Goal: Transaction & Acquisition: Purchase product/service

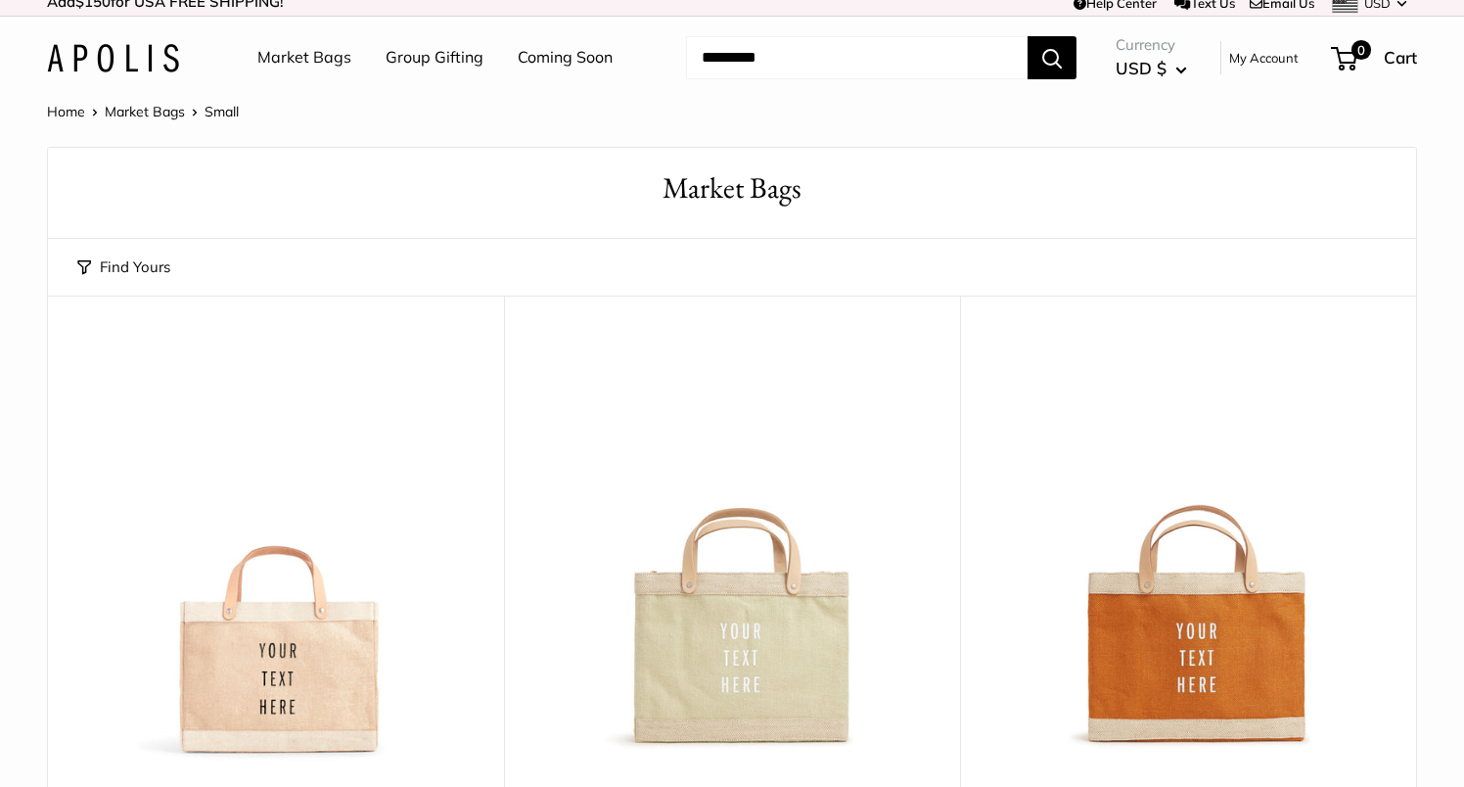
scroll to position [10, 0]
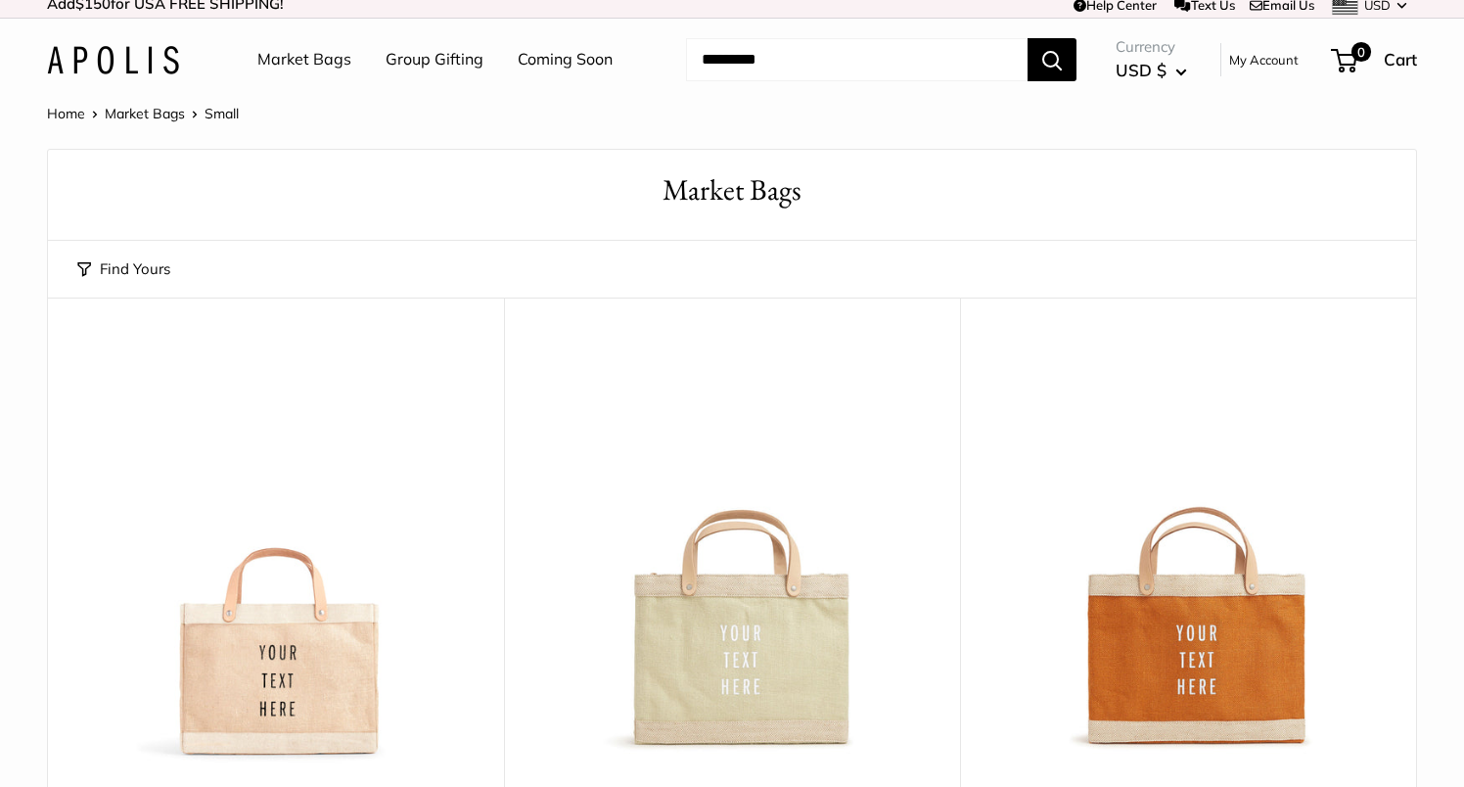
click at [720, 77] on input "Search..." at bounding box center [857, 59] width 342 height 43
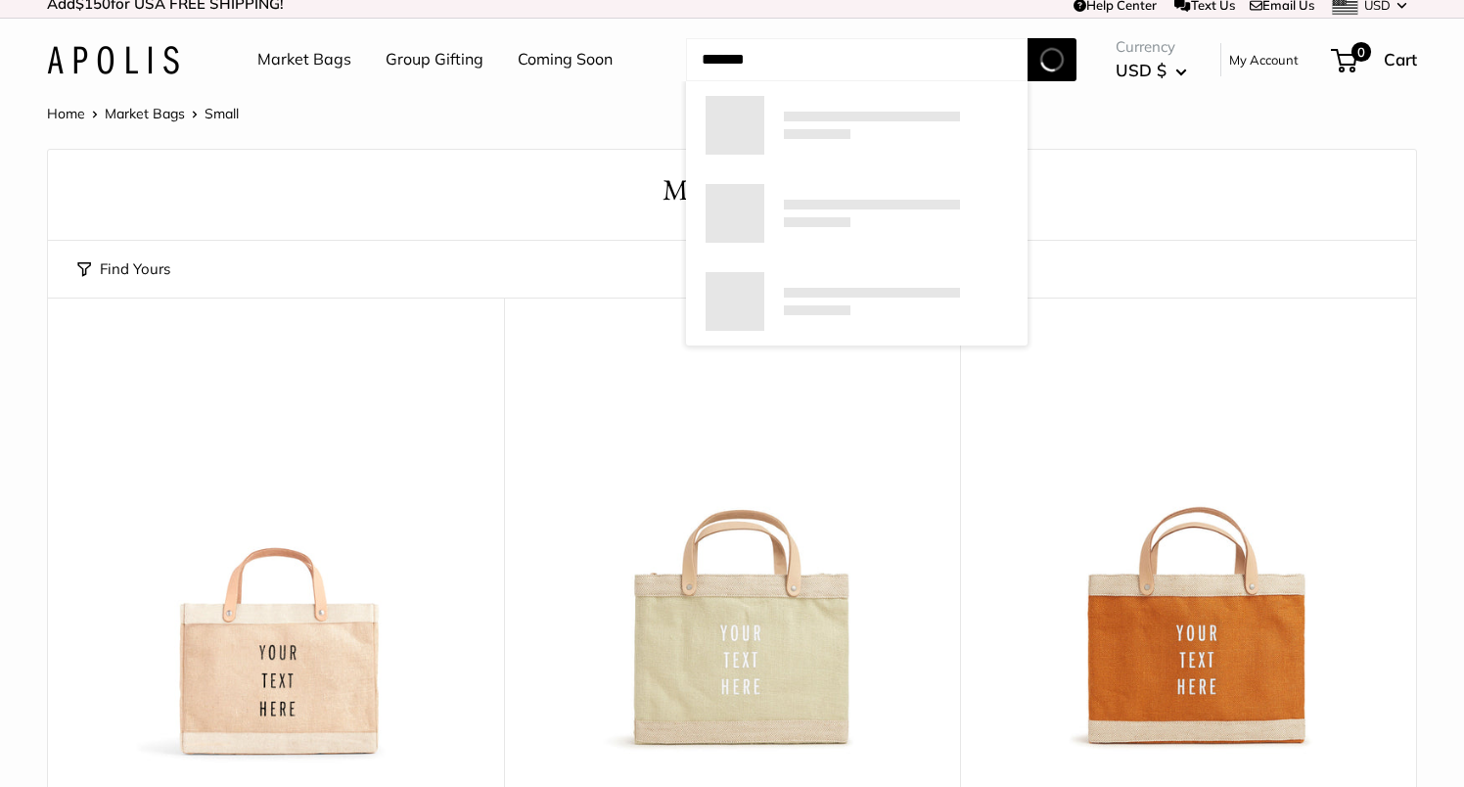
type input "*******"
click at [1028, 38] on button "Search" at bounding box center [1052, 59] width 49 height 43
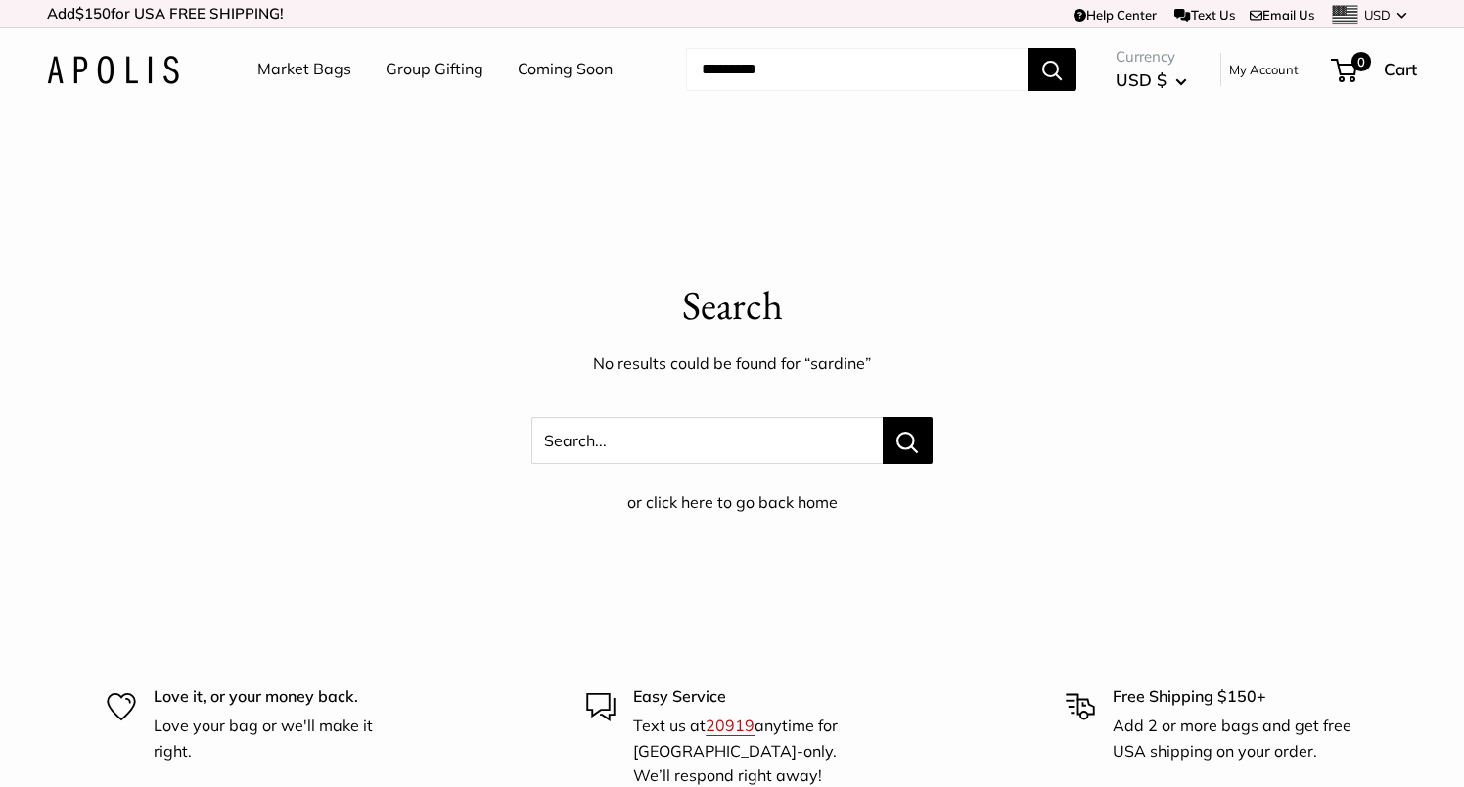
click at [338, 72] on link "Market Bags" at bounding box center [304, 69] width 94 height 29
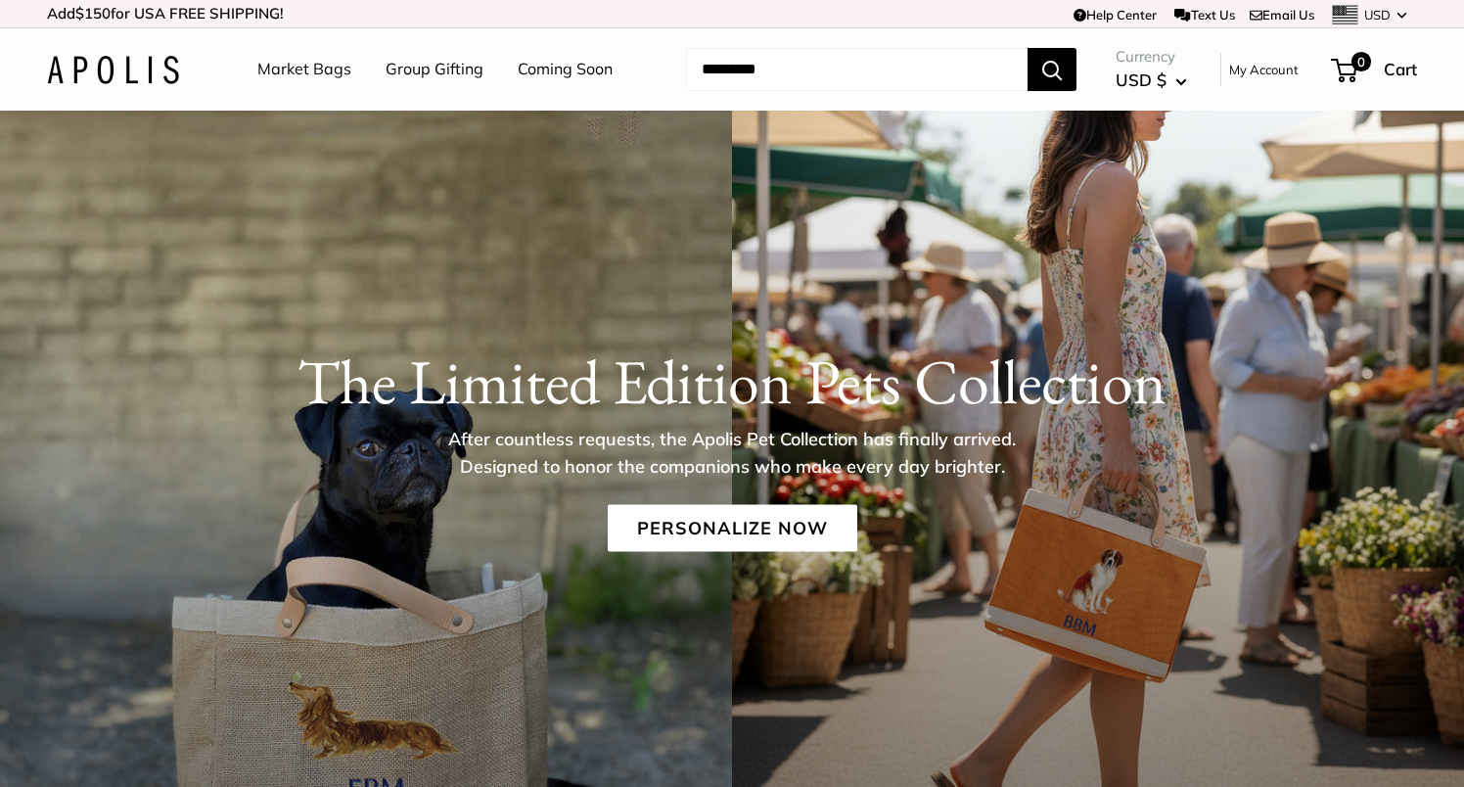
click at [322, 64] on link "Market Bags" at bounding box center [304, 69] width 94 height 29
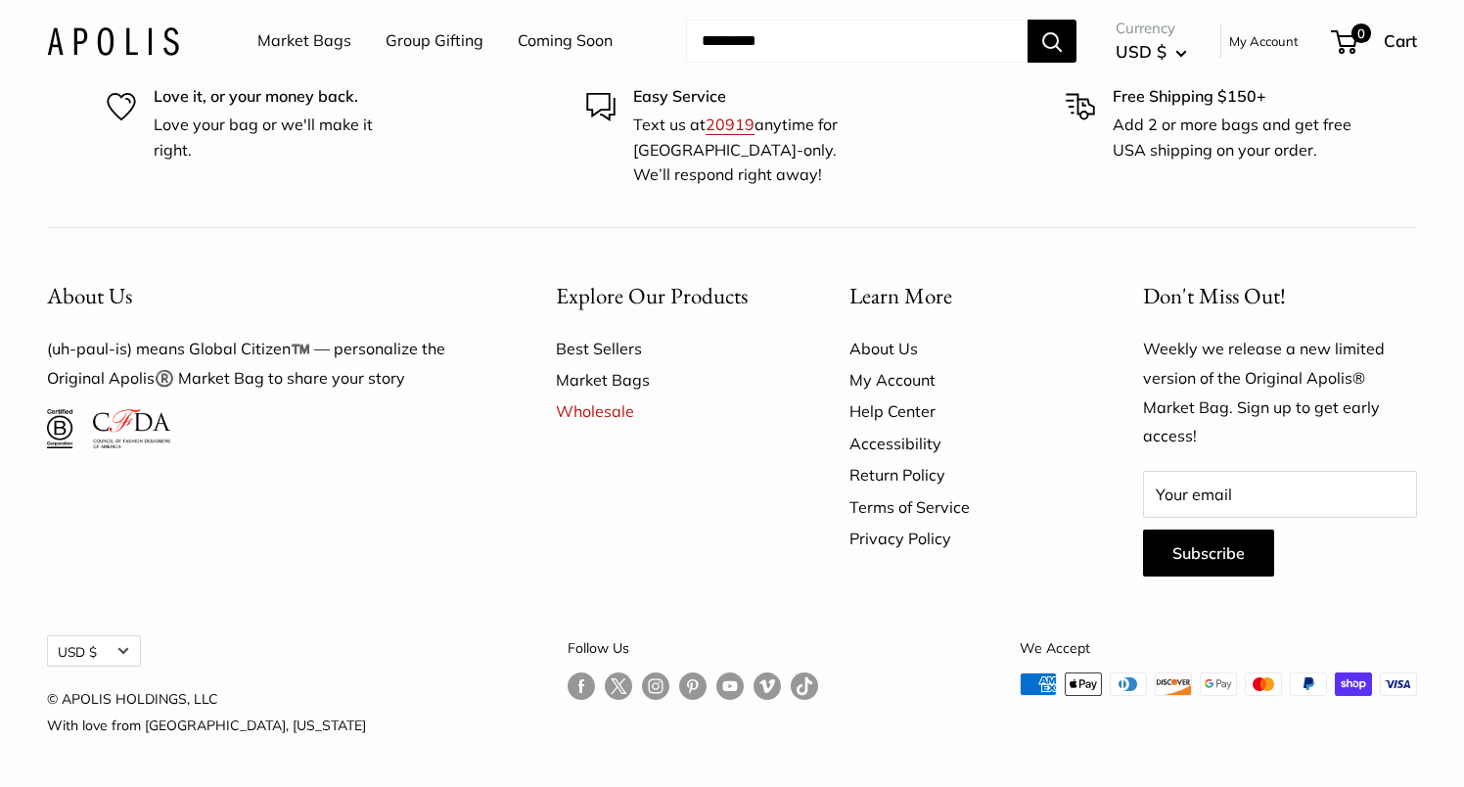
scroll to position [5578, 0]
click at [615, 367] on link "Market Bags" at bounding box center [668, 379] width 225 height 31
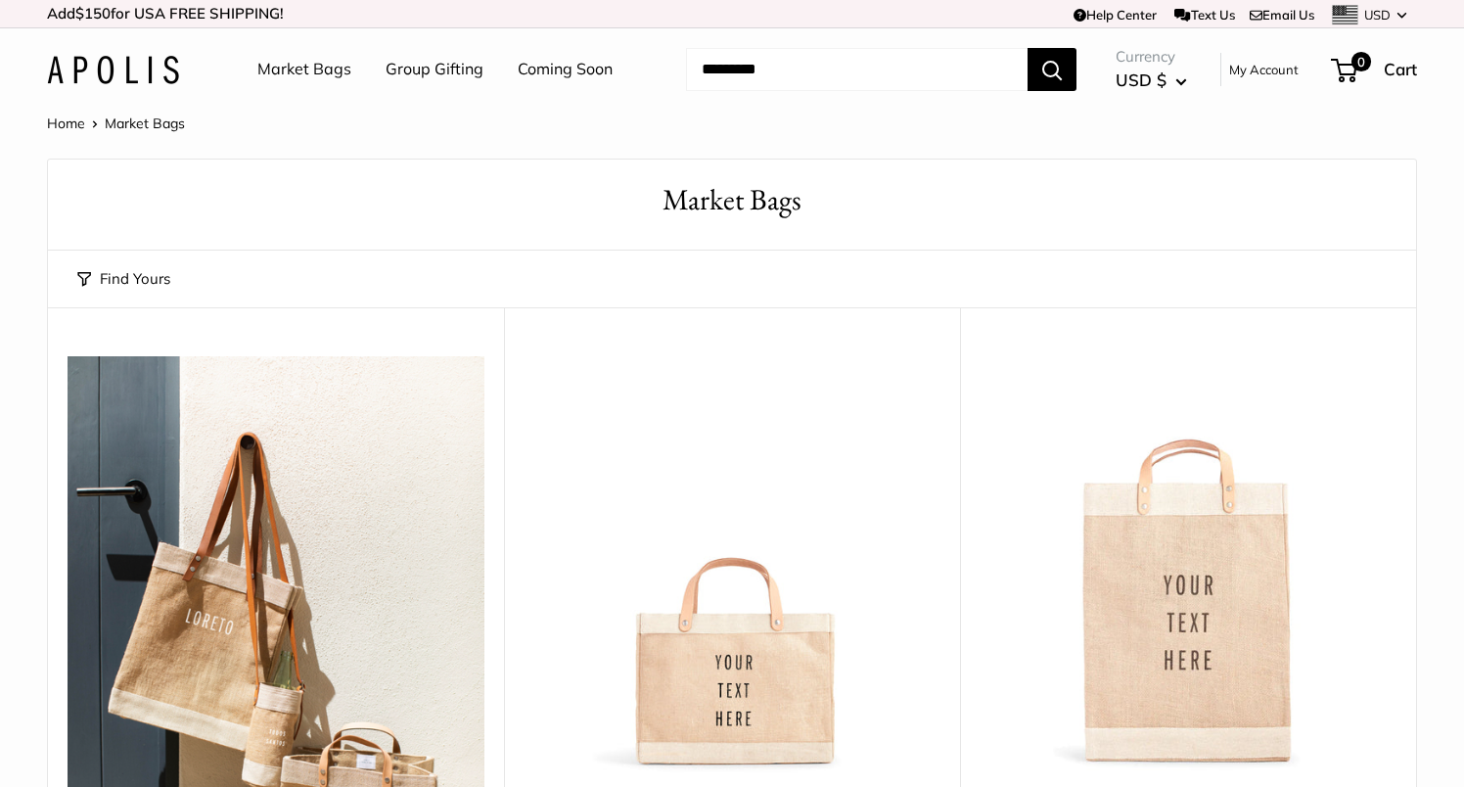
click at [814, 73] on input "Search..." at bounding box center [857, 69] width 342 height 43
type input "**********"
click at [1028, 48] on button "Search" at bounding box center [1052, 69] width 49 height 43
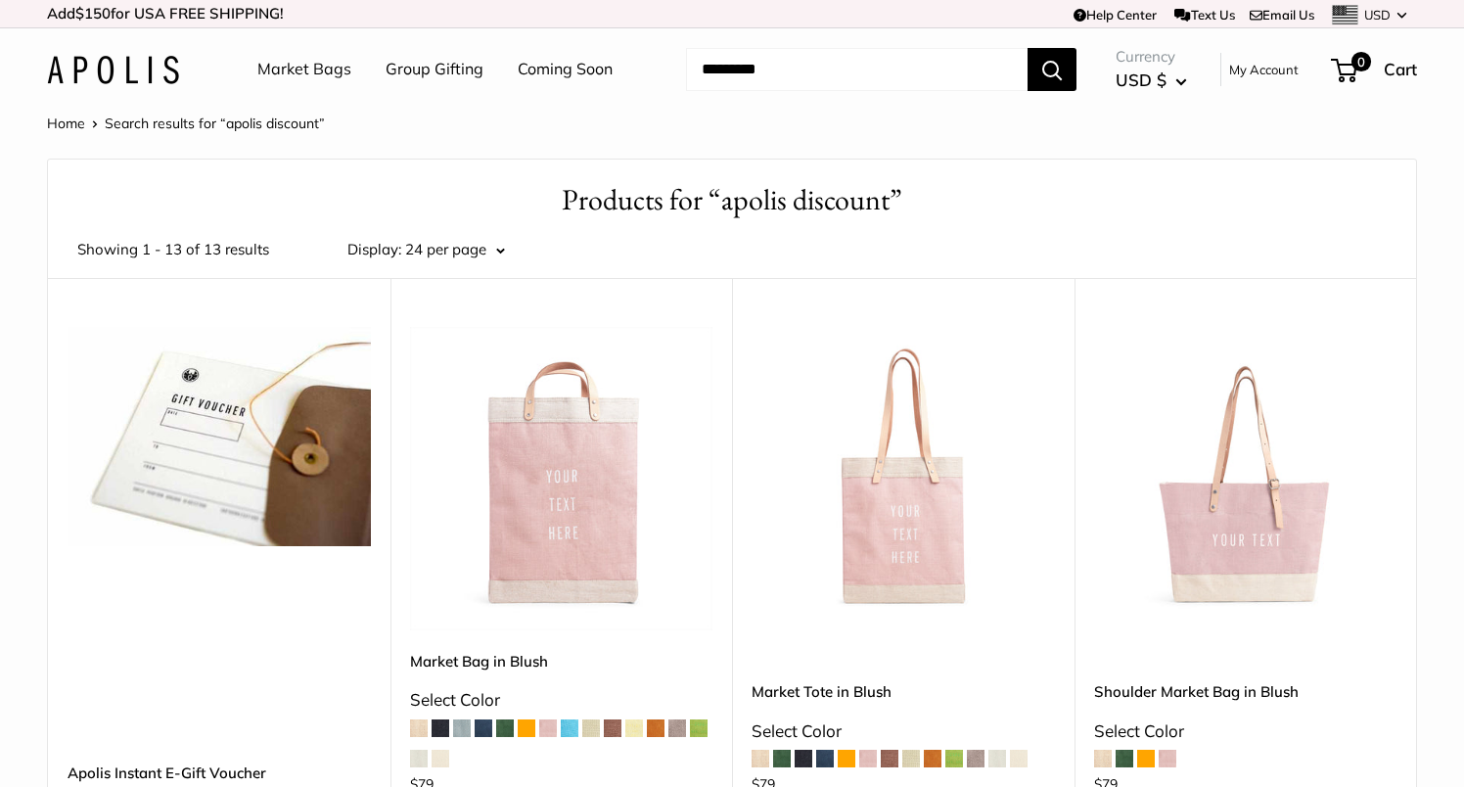
click at [430, 73] on link "Group Gifting" at bounding box center [435, 69] width 98 height 29
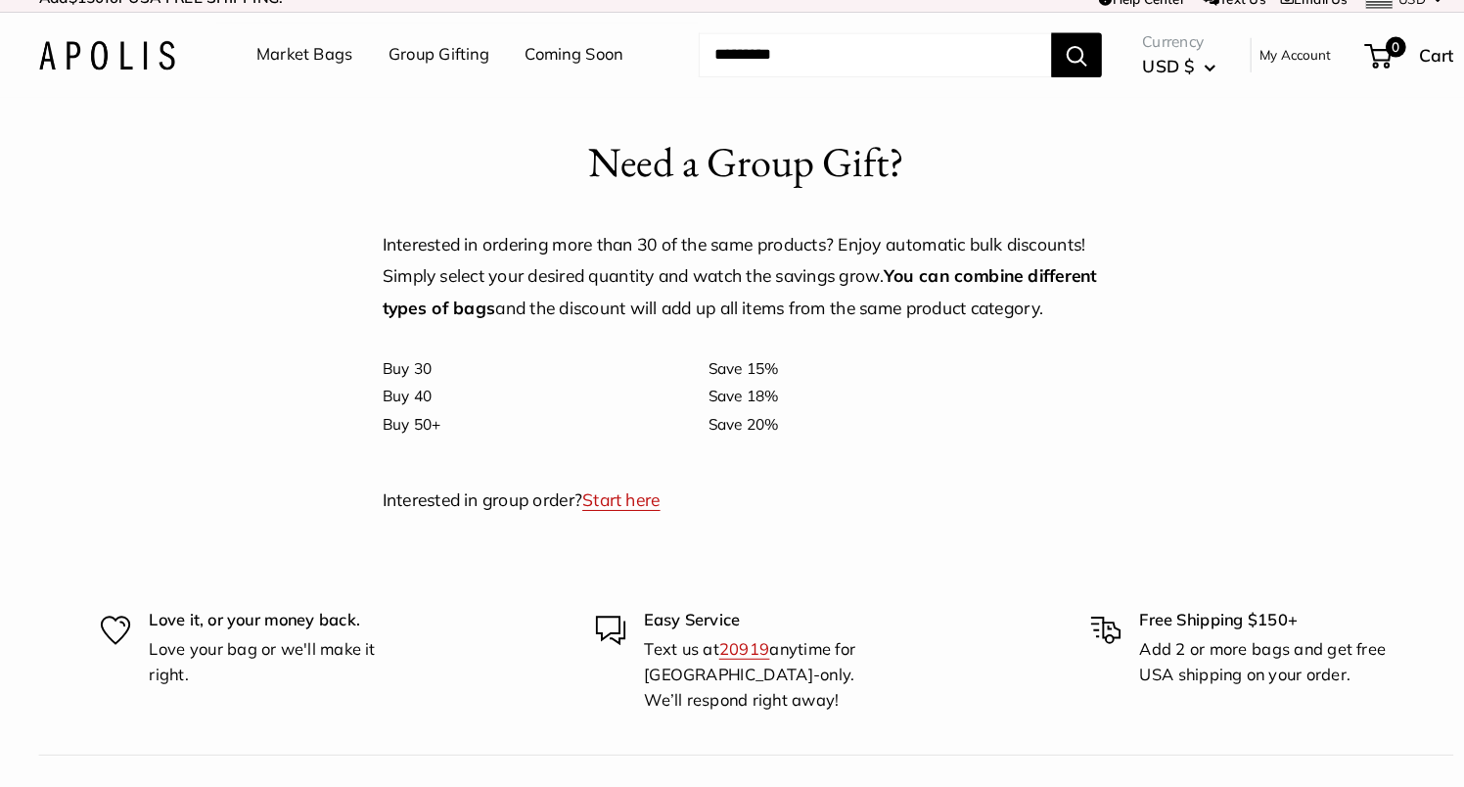
click at [728, 69] on input "Search..." at bounding box center [857, 69] width 342 height 43
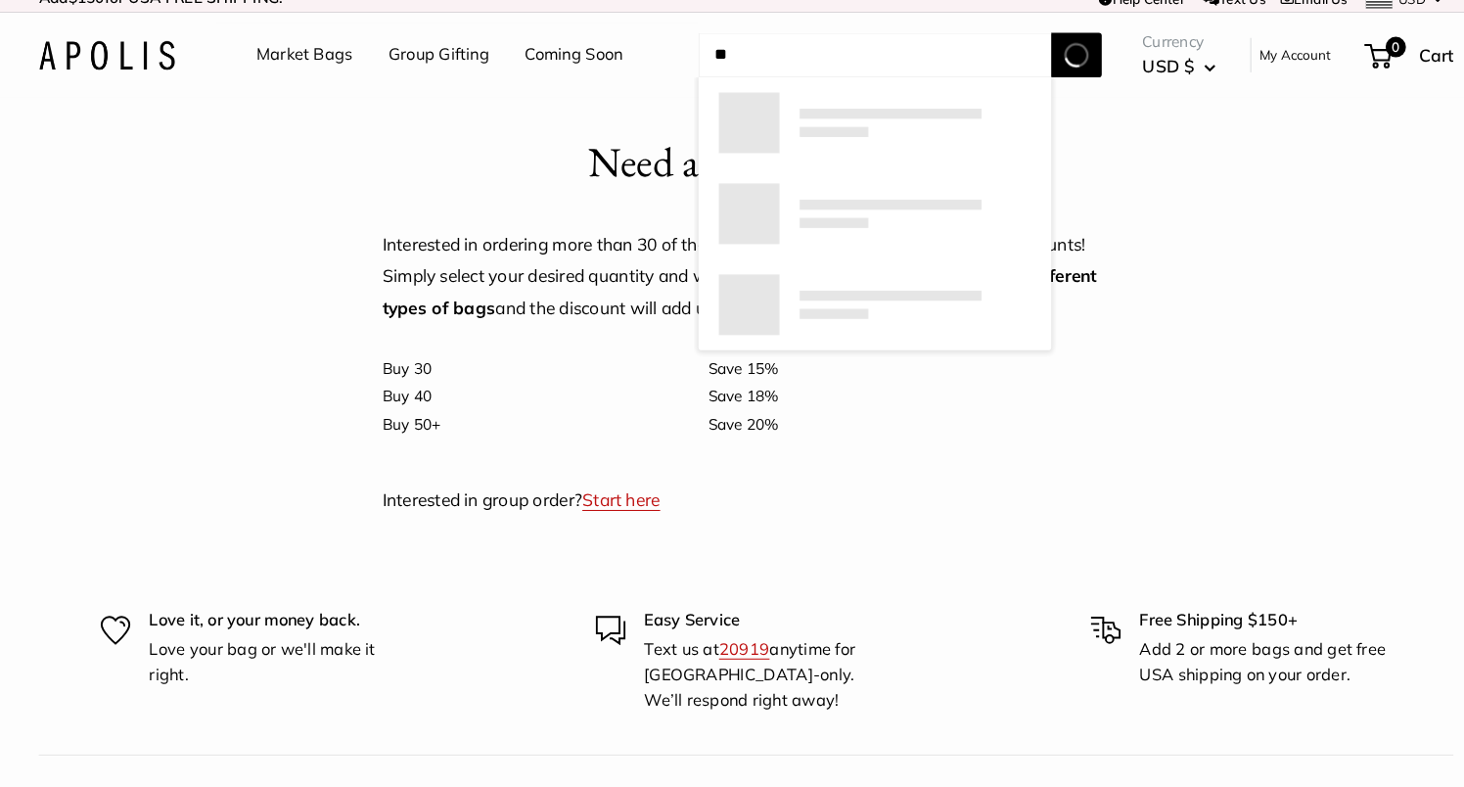
type input "*"
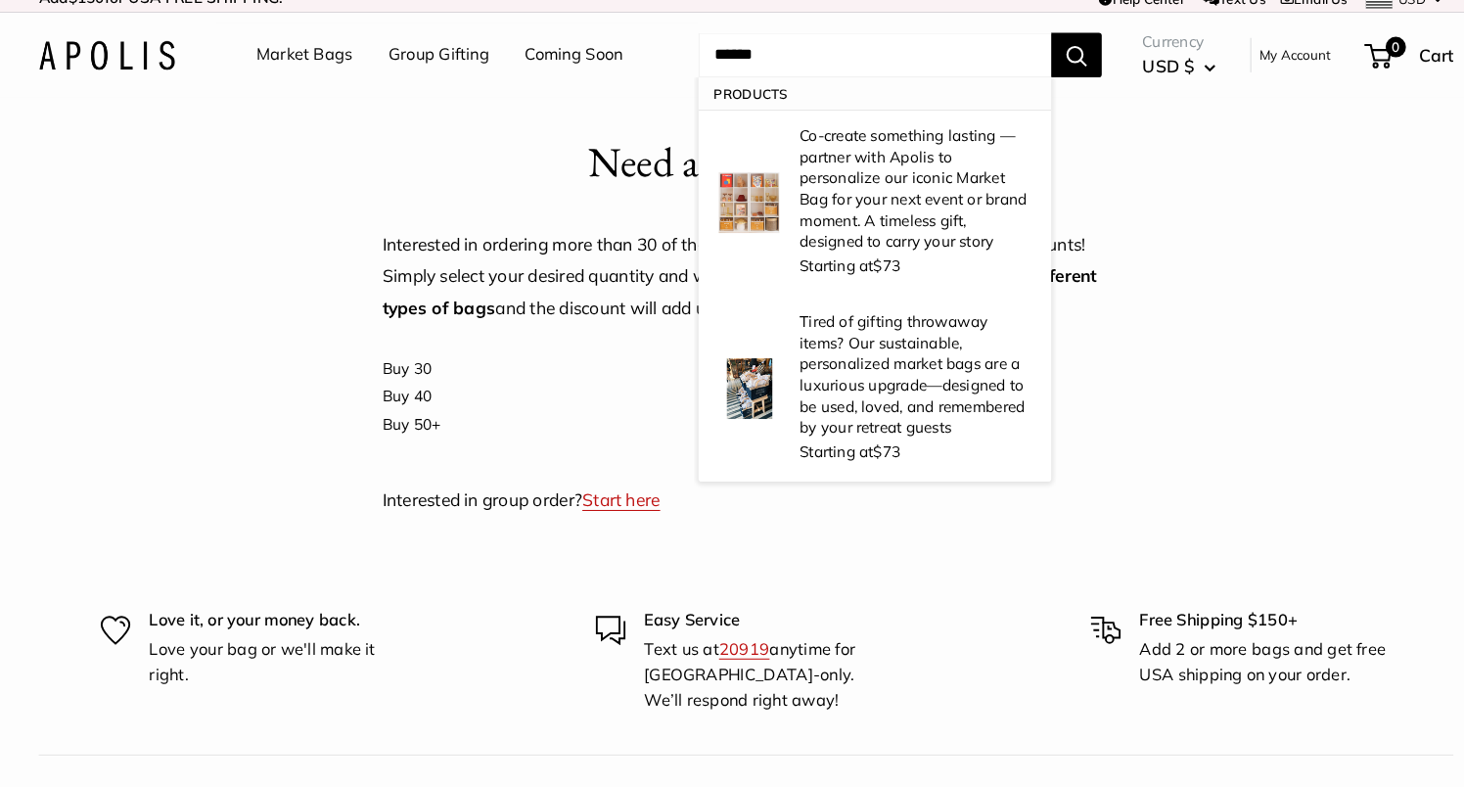
type input "******"
click at [1028, 48] on button "Search" at bounding box center [1052, 69] width 49 height 43
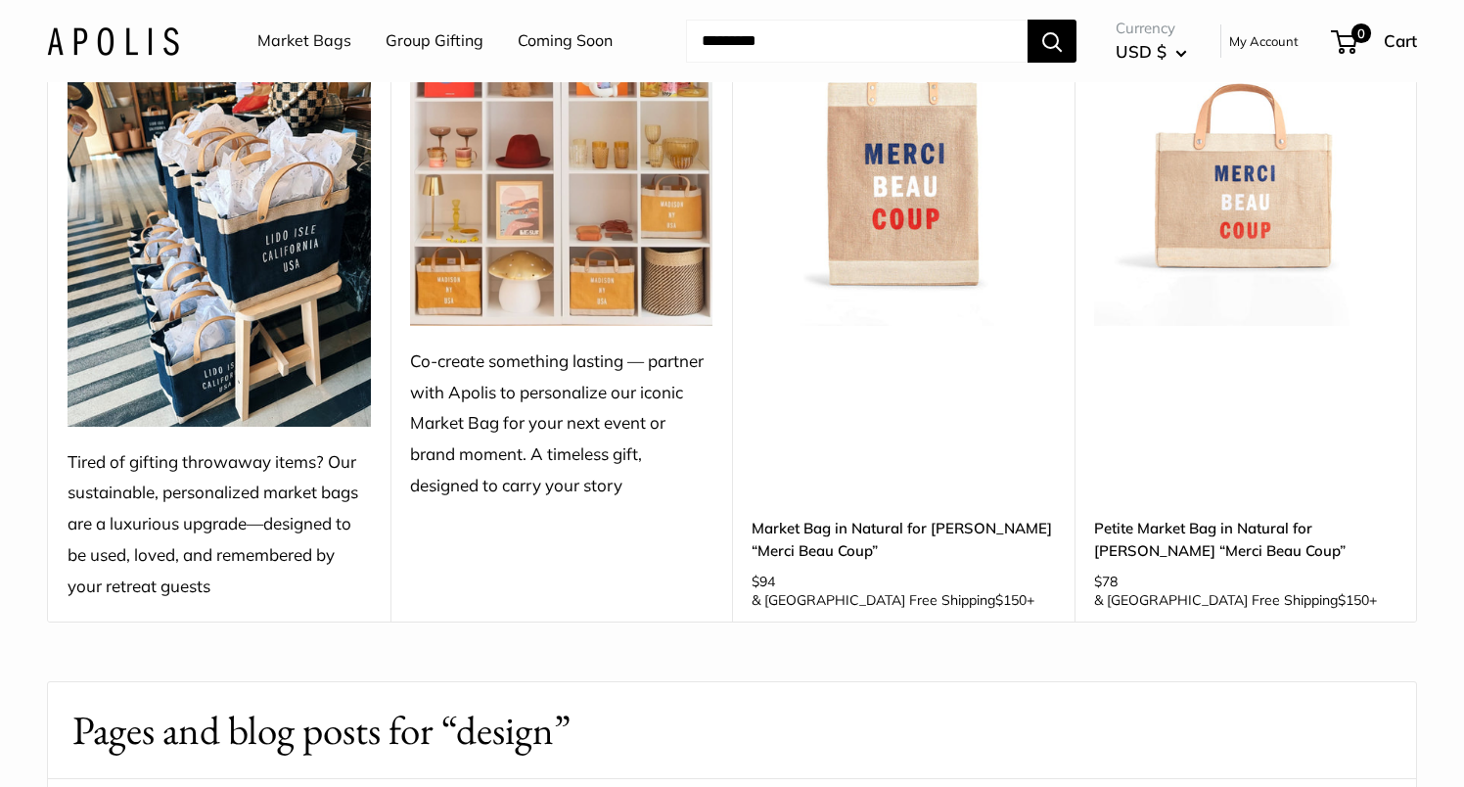
scroll to position [303, 0]
click at [0, 0] on img at bounding box center [0, 0] width 0 height 0
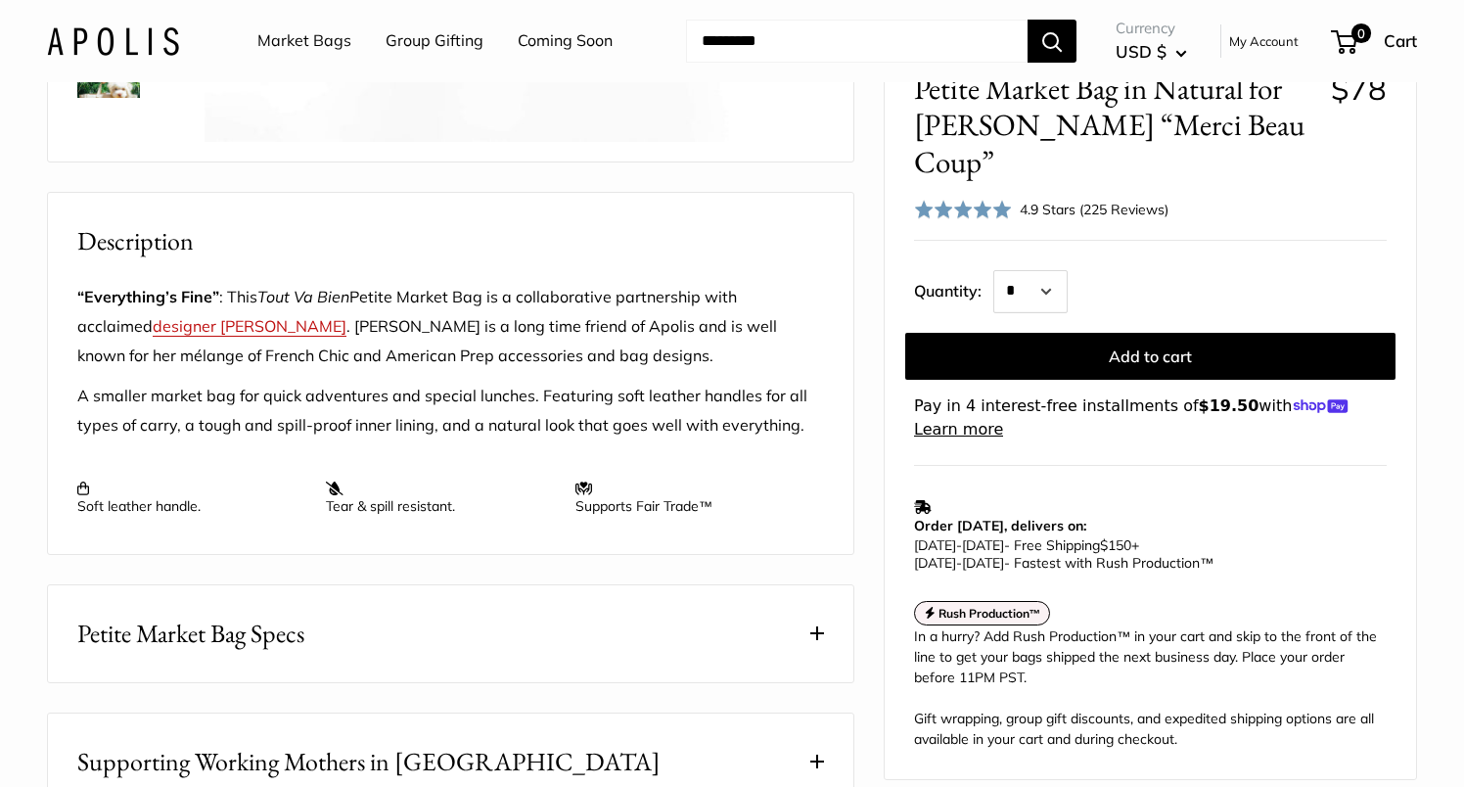
scroll to position [669, 0]
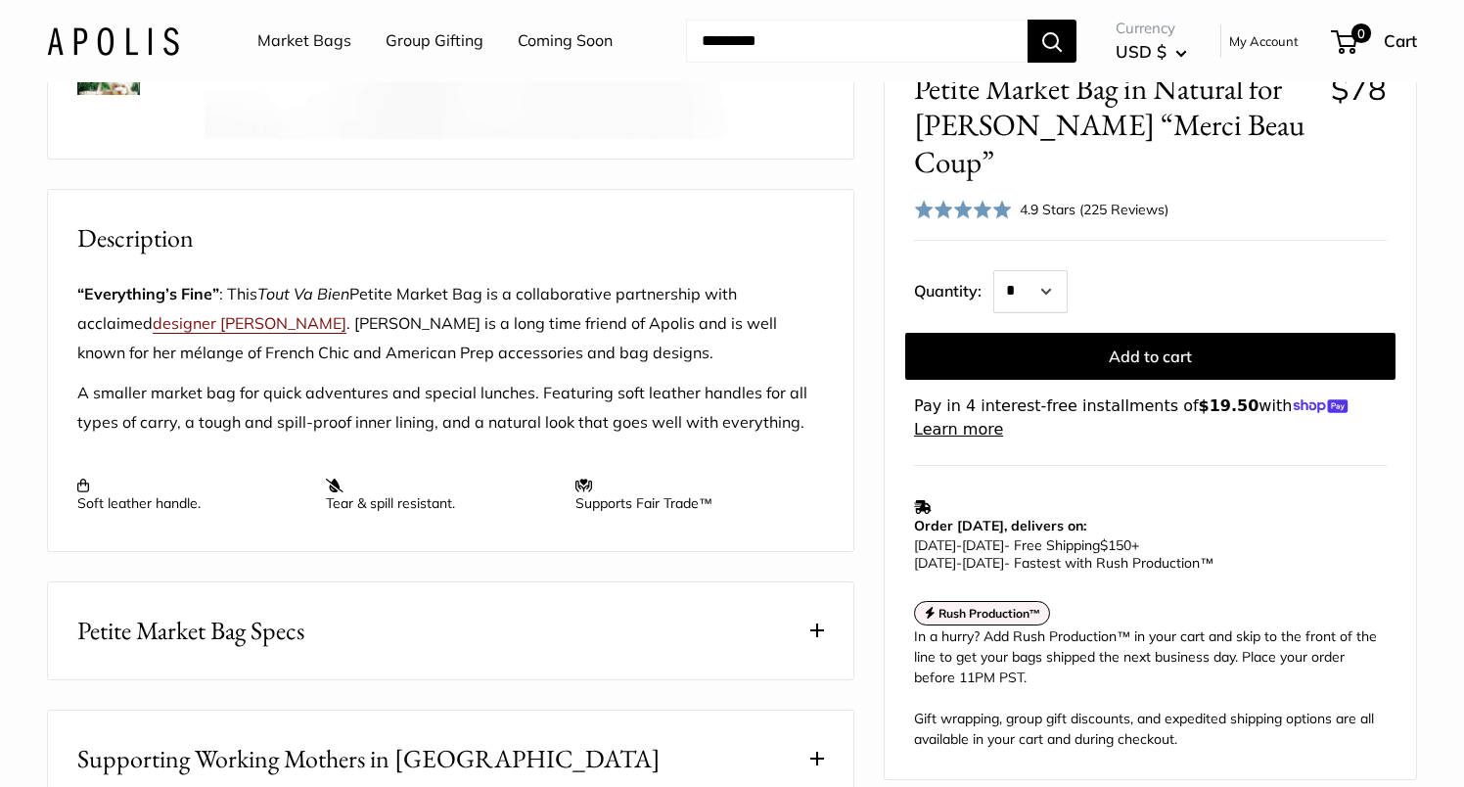
click at [201, 333] on link "designer Clare Vivier" at bounding box center [250, 323] width 194 height 20
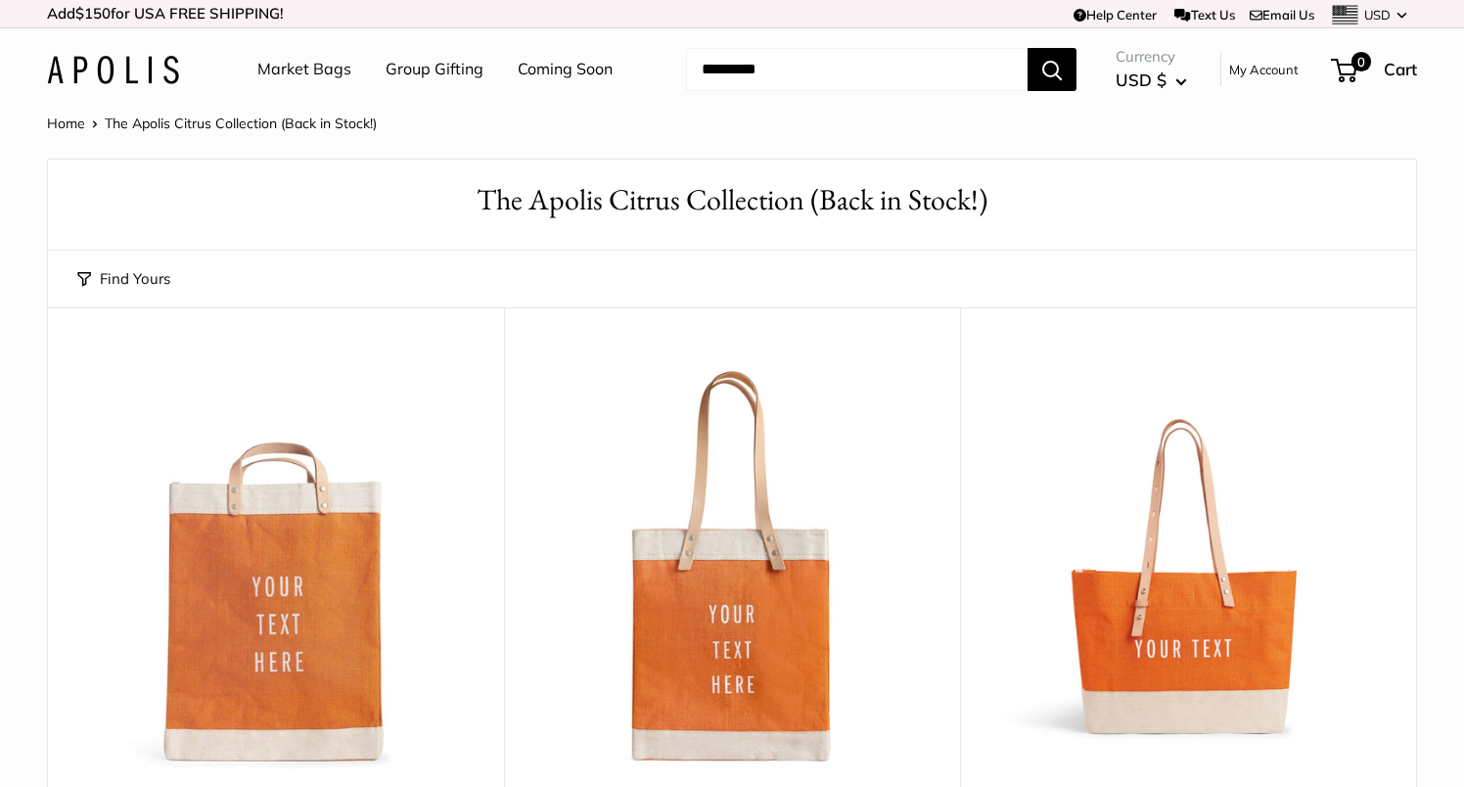
click at [261, 70] on link "Market Bags" at bounding box center [304, 69] width 94 height 29
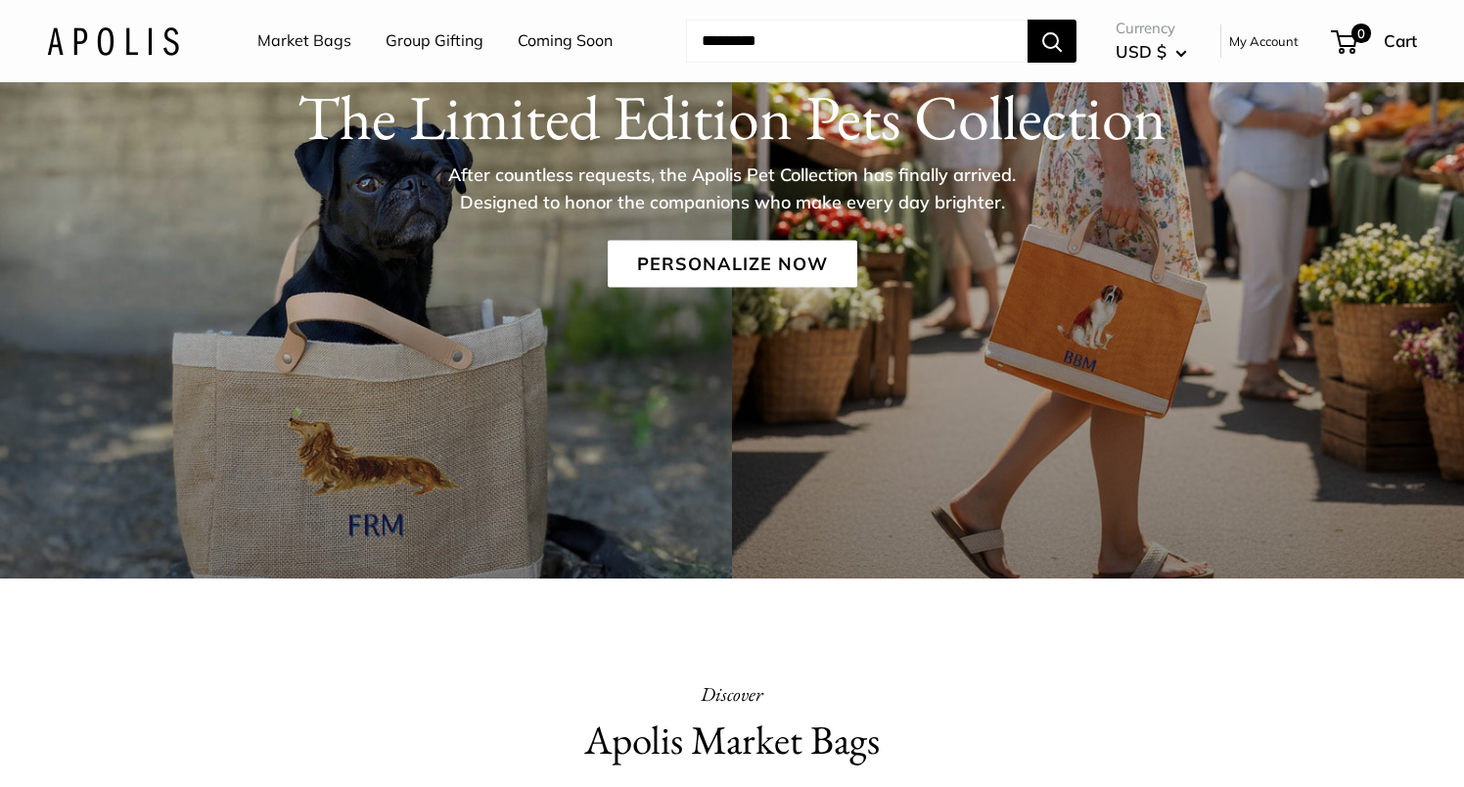
scroll to position [249, 0]
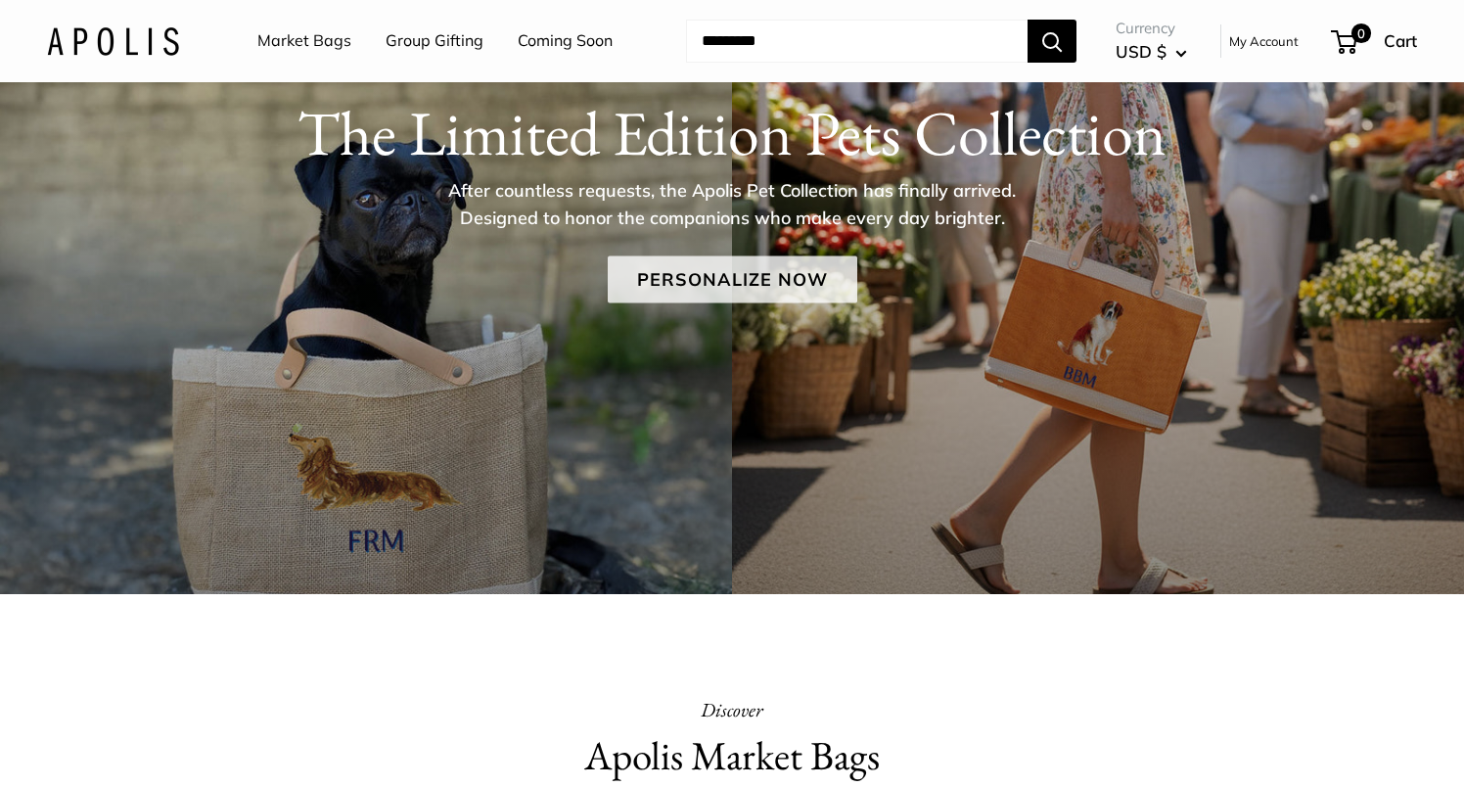
click at [743, 302] on link "Personalize Now" at bounding box center [733, 278] width 250 height 47
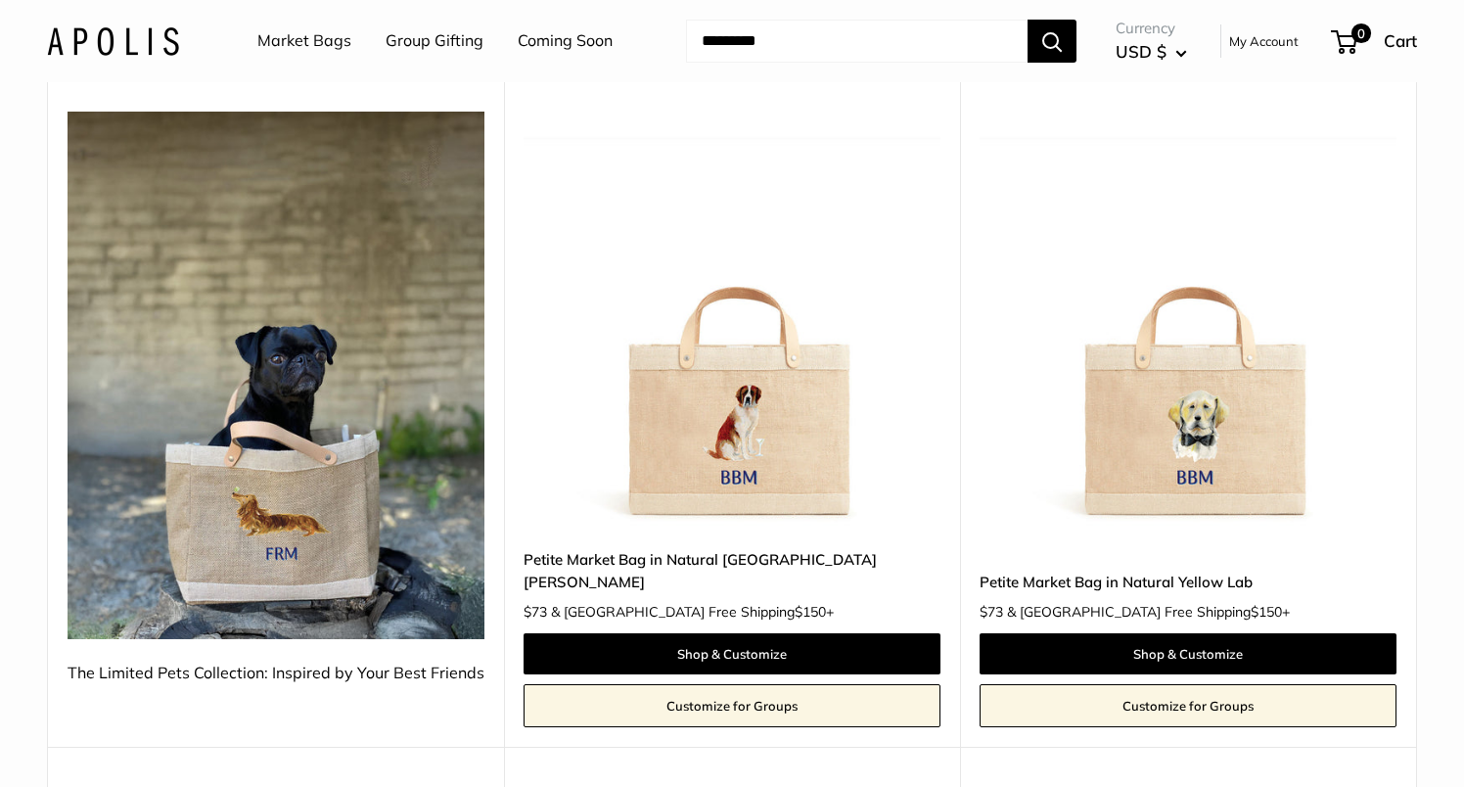
scroll to position [259, 0]
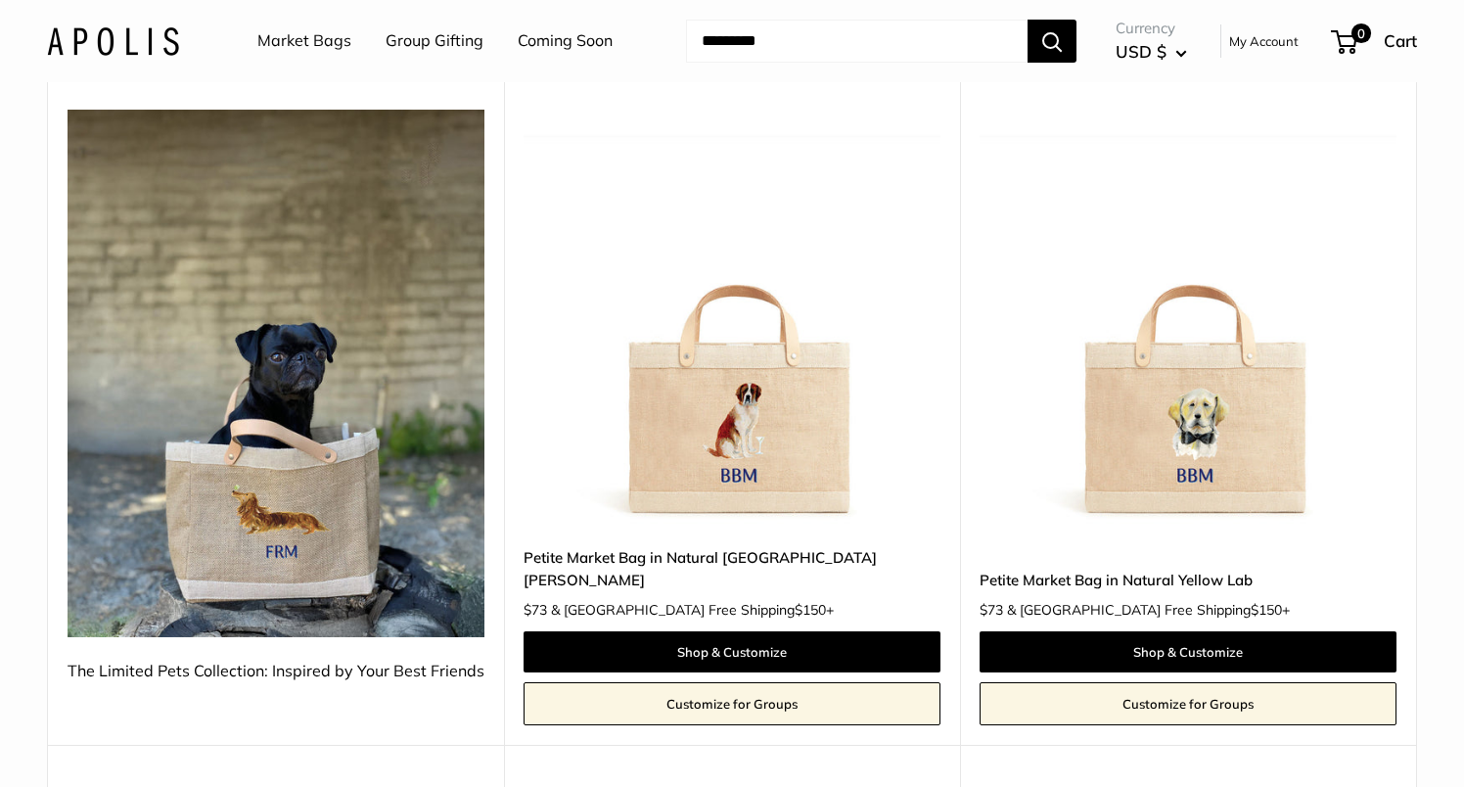
click at [0, 0] on img at bounding box center [0, 0] width 0 height 0
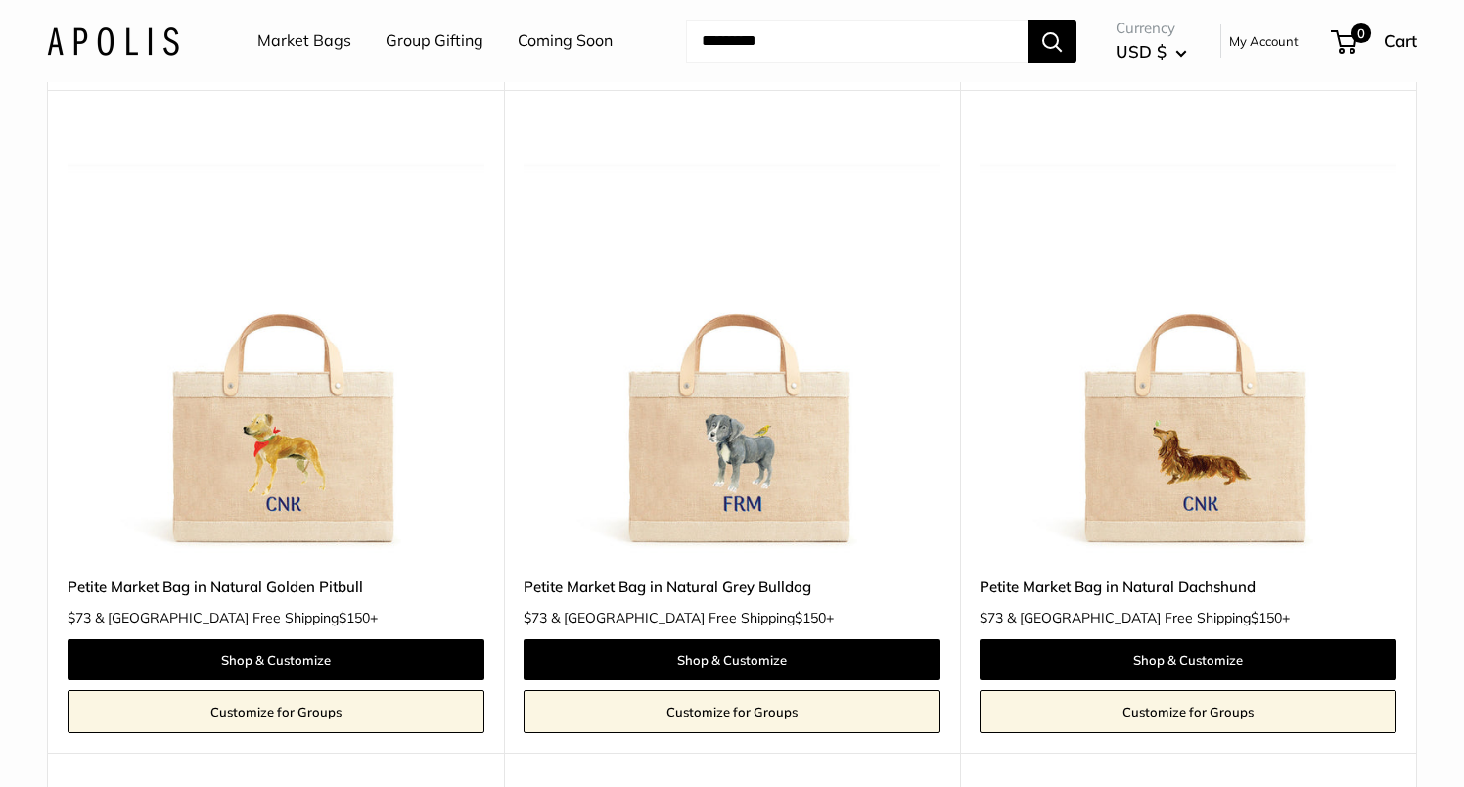
scroll to position [961, 0]
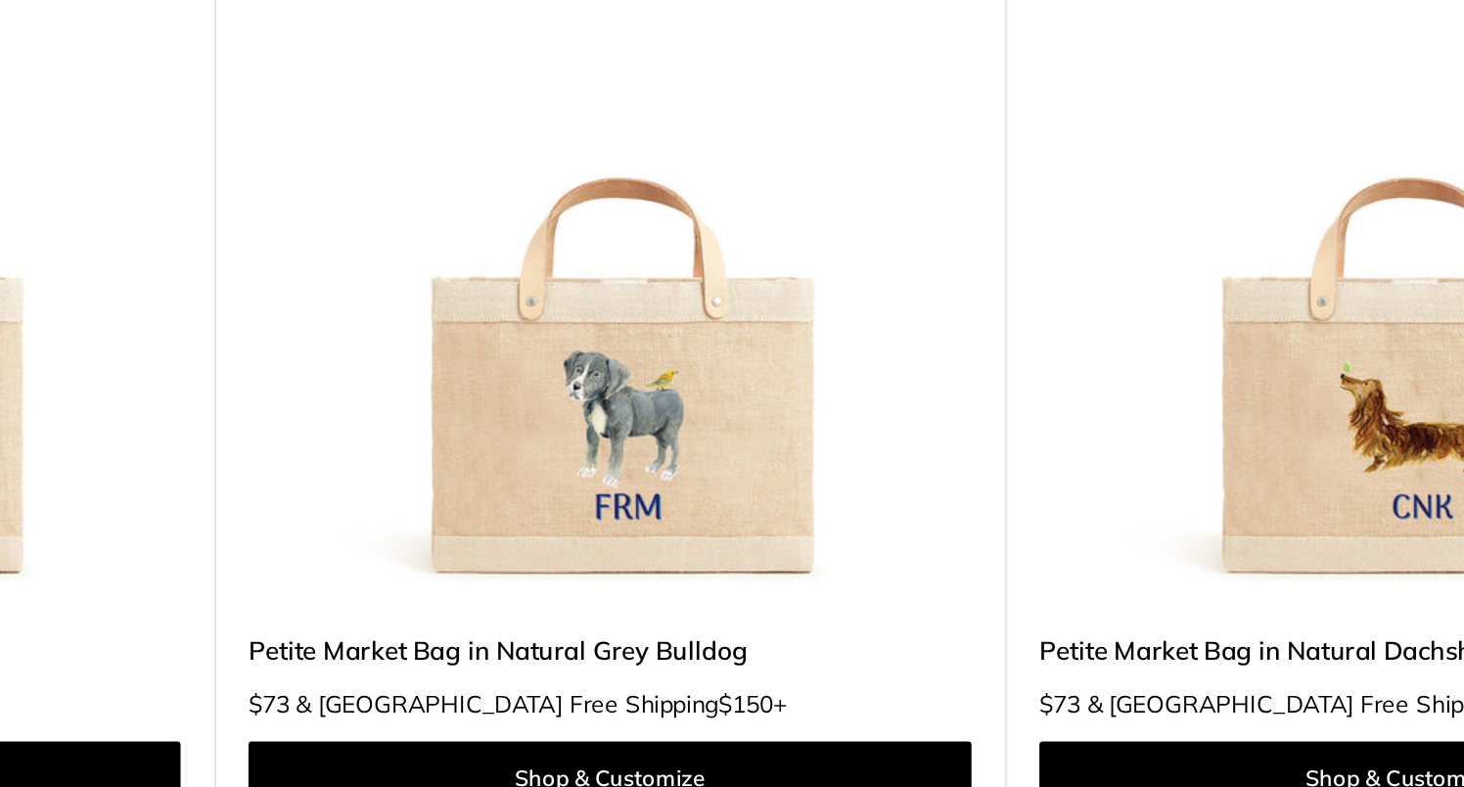
click at [0, 0] on img at bounding box center [0, 0] width 0 height 0
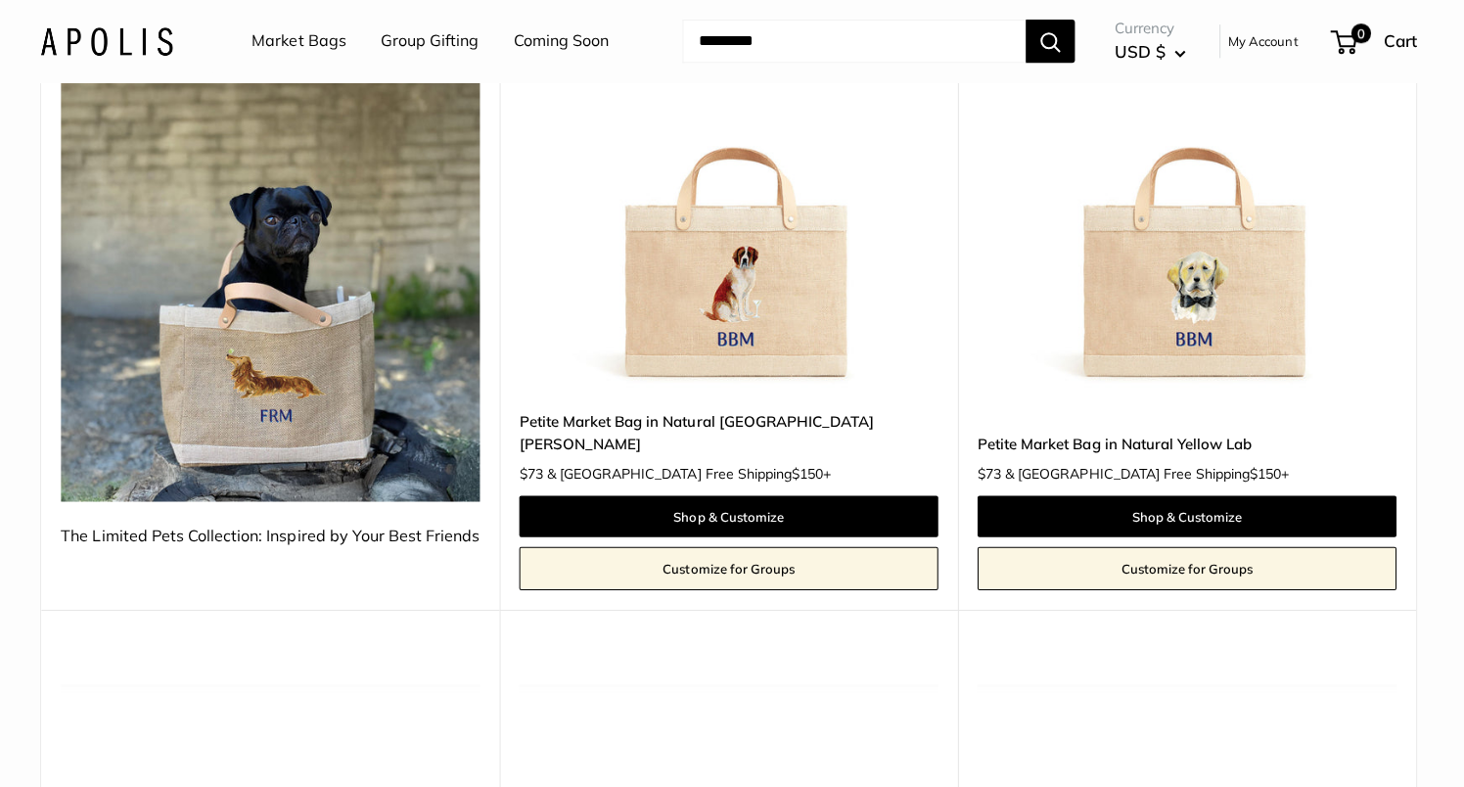
scroll to position [0, 0]
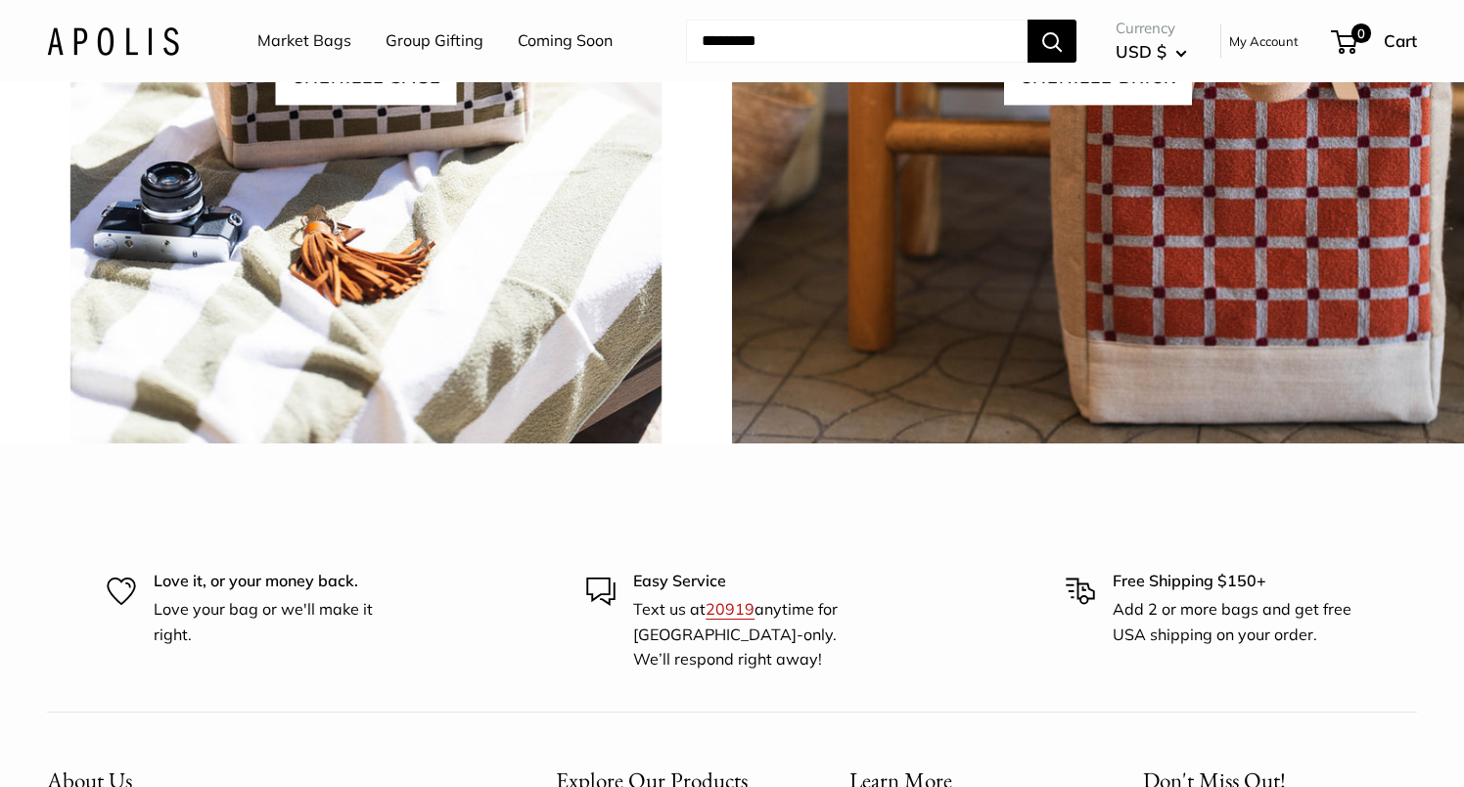
scroll to position [4194, 0]
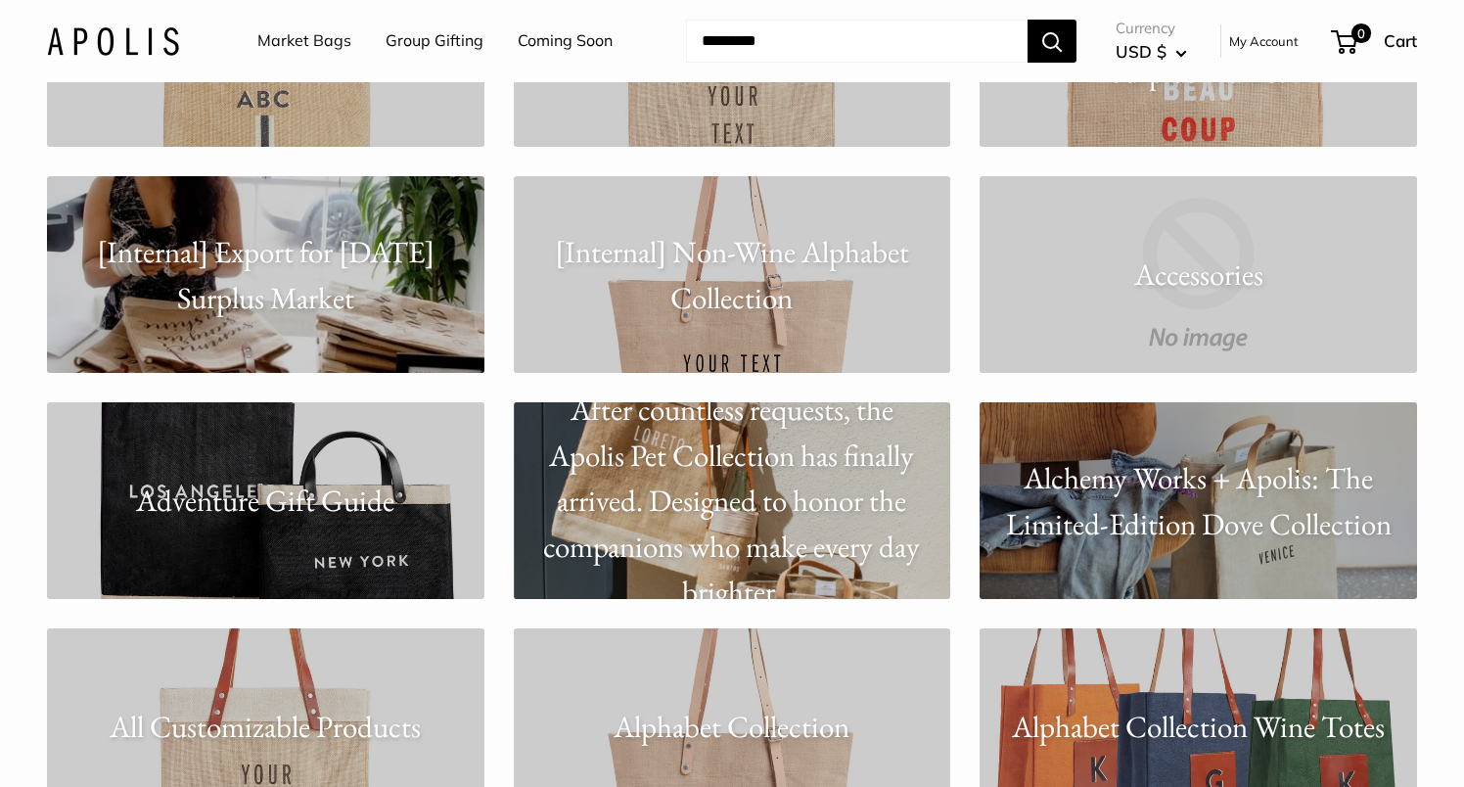
scroll to position [536, 0]
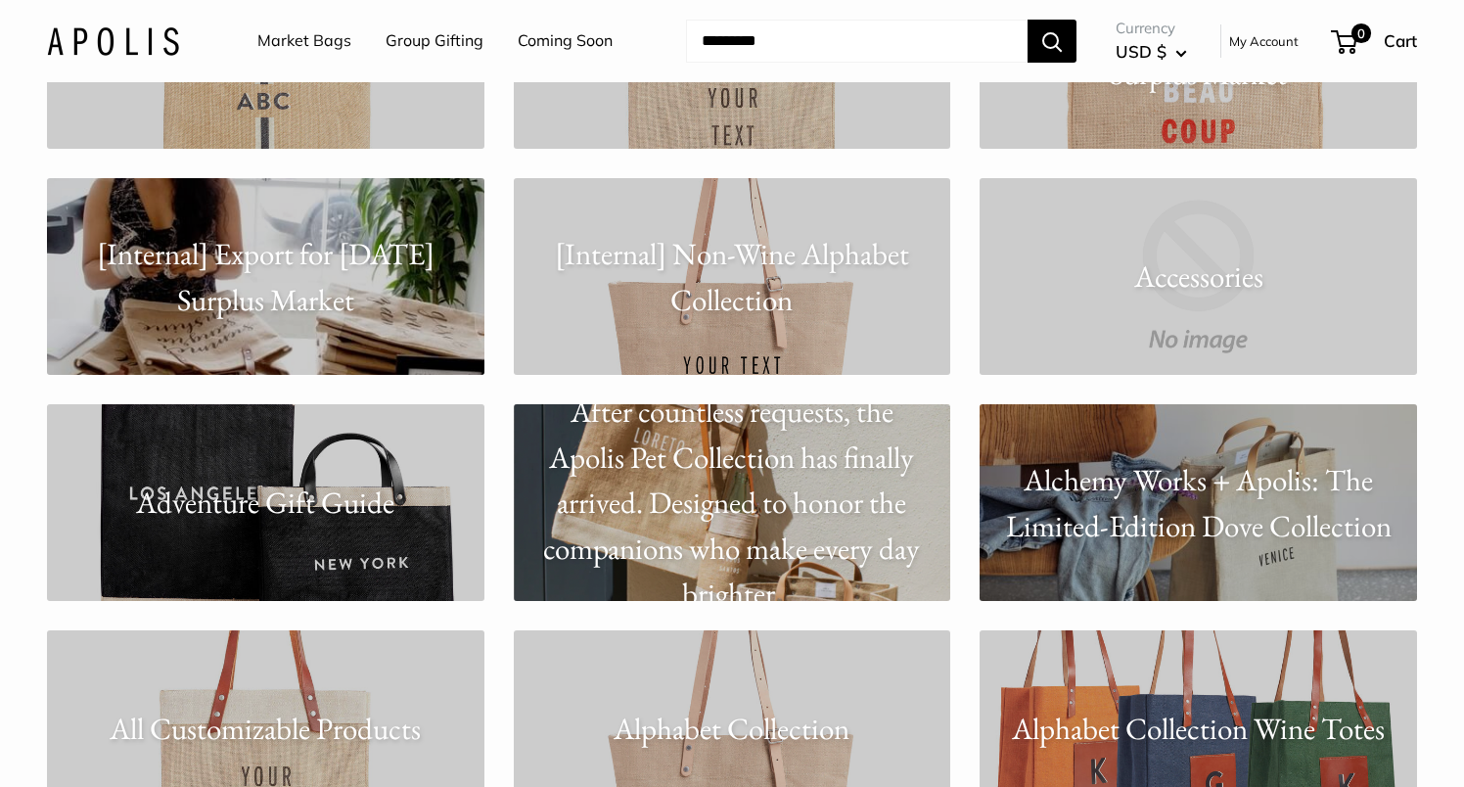
click at [746, 300] on p "[Internal] Non-Wine Alphabet Collection" at bounding box center [732, 276] width 437 height 91
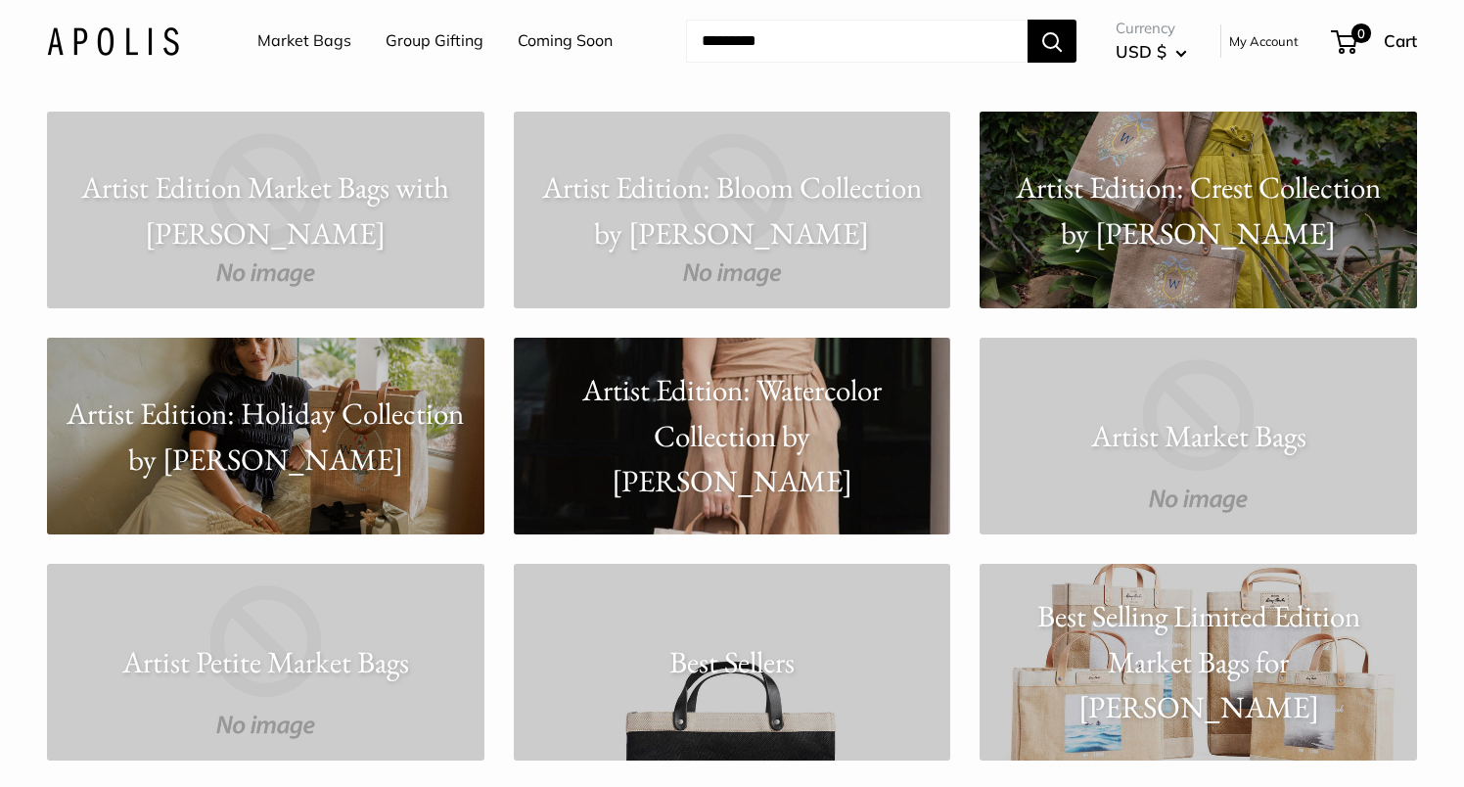
scroll to position [2639, 0]
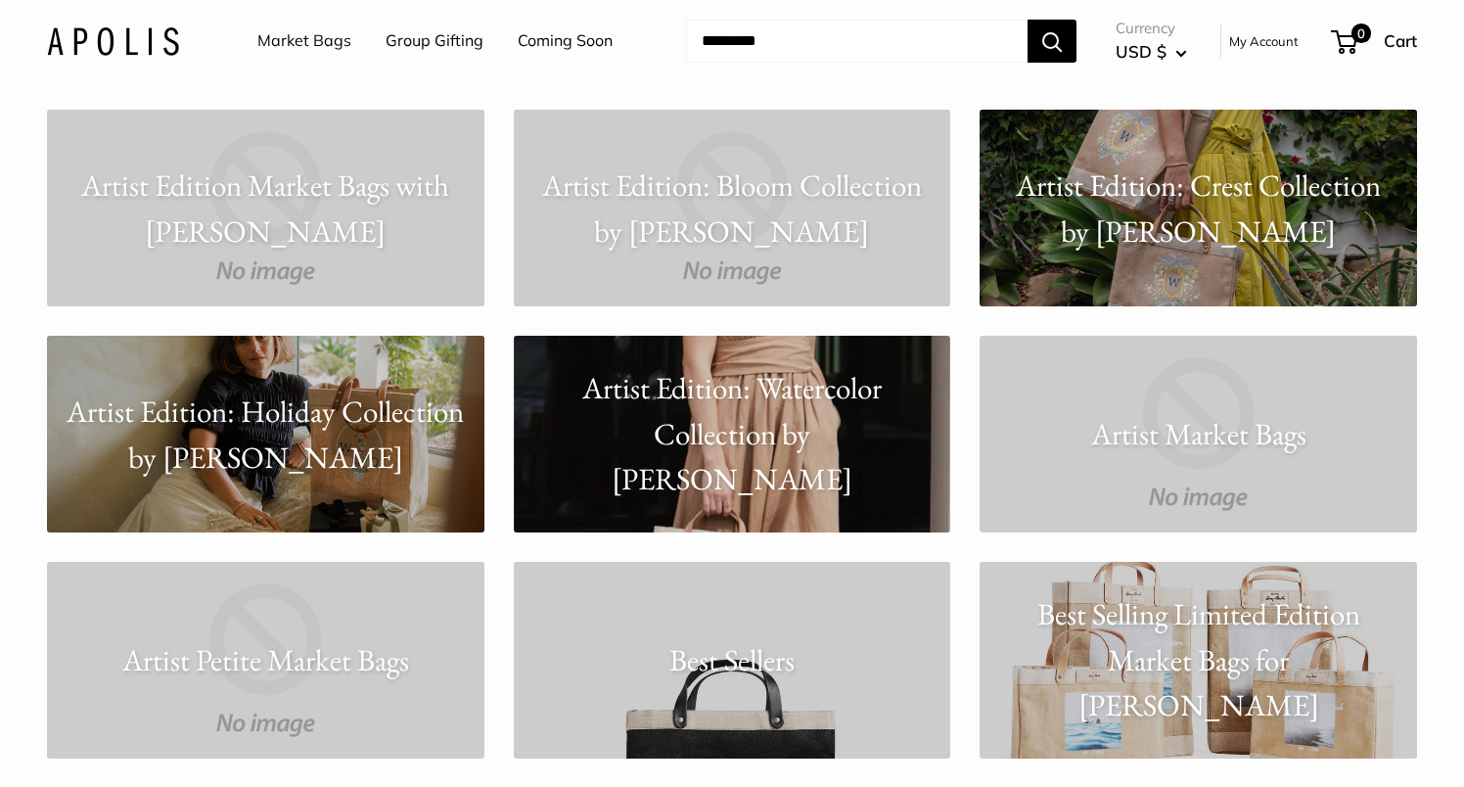
click at [126, 415] on p "Artist Edition: Holiday Collection by Amy Logsdon" at bounding box center [265, 434] width 437 height 91
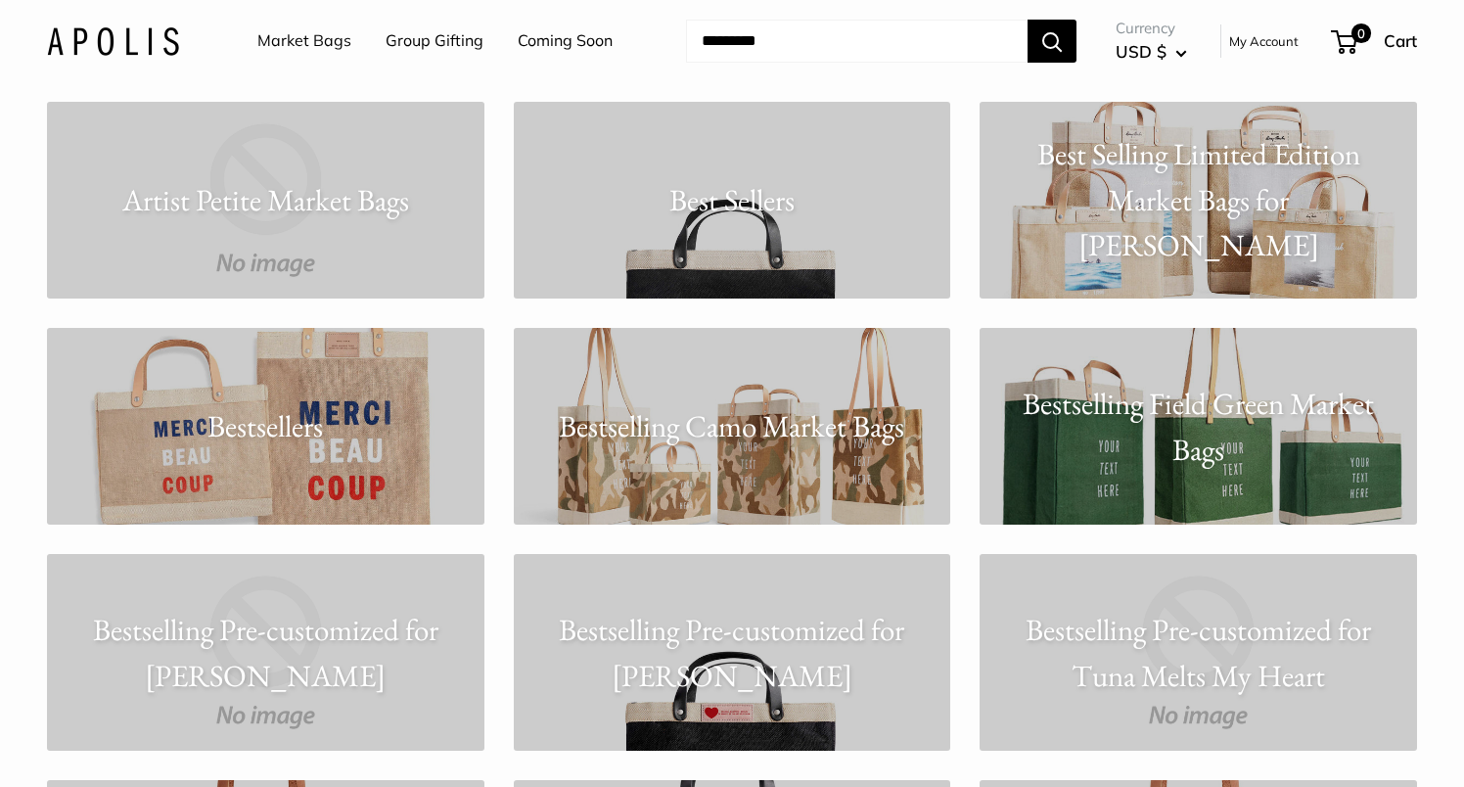
scroll to position [3094, 0]
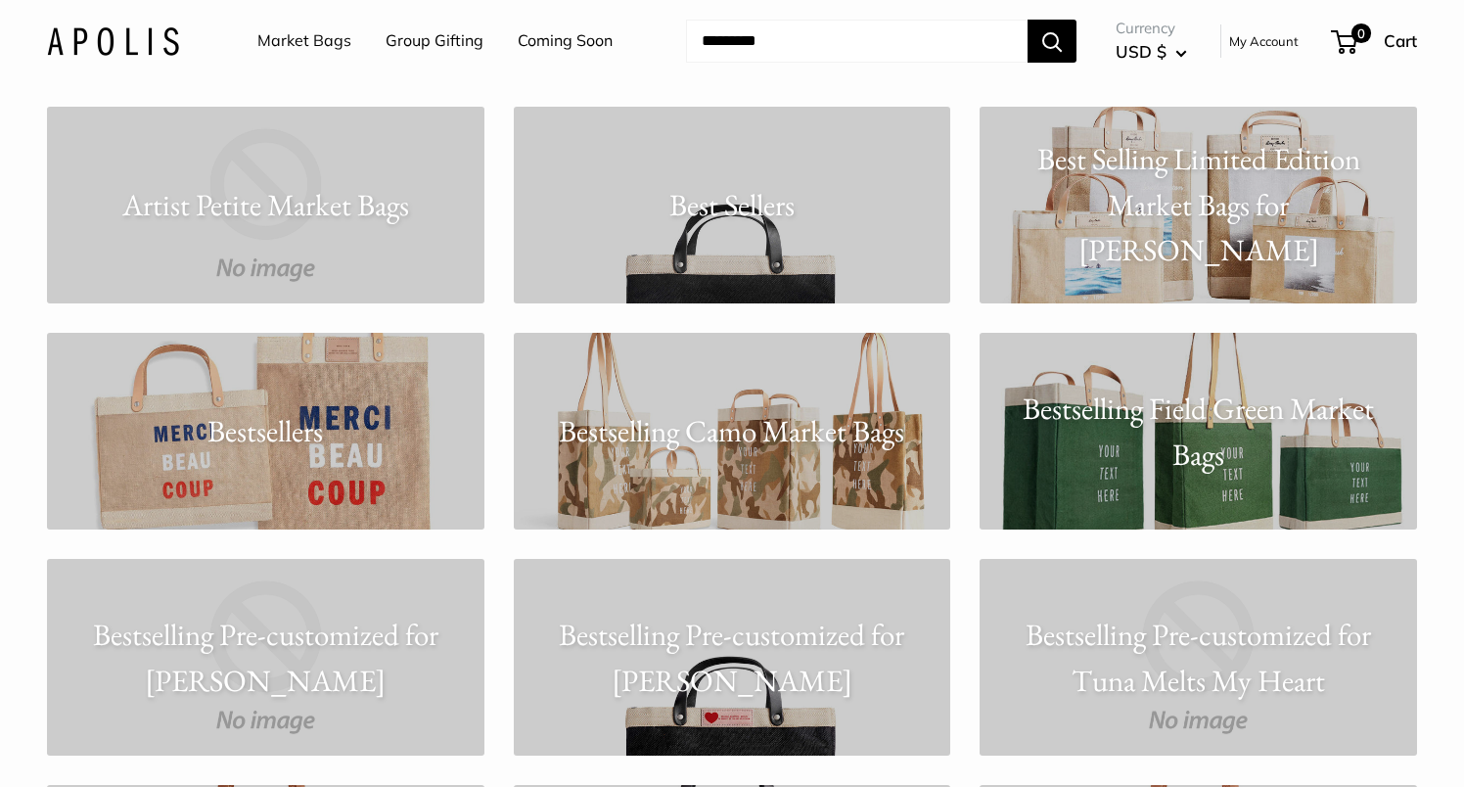
click at [148, 383] on link "Bestsellers" at bounding box center [265, 431] width 437 height 197
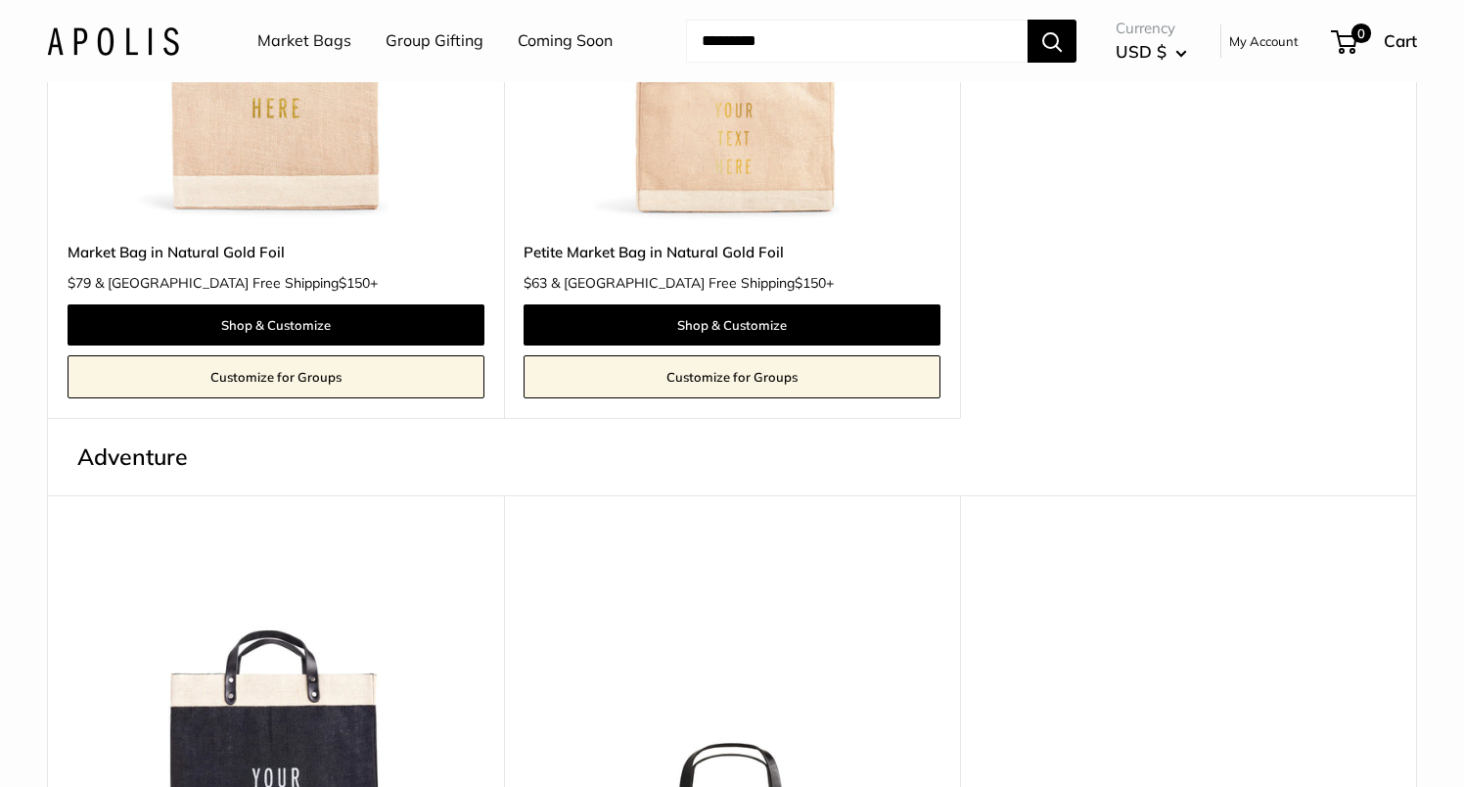
scroll to position [2678, 0]
